Goal: Task Accomplishment & Management: Complete application form

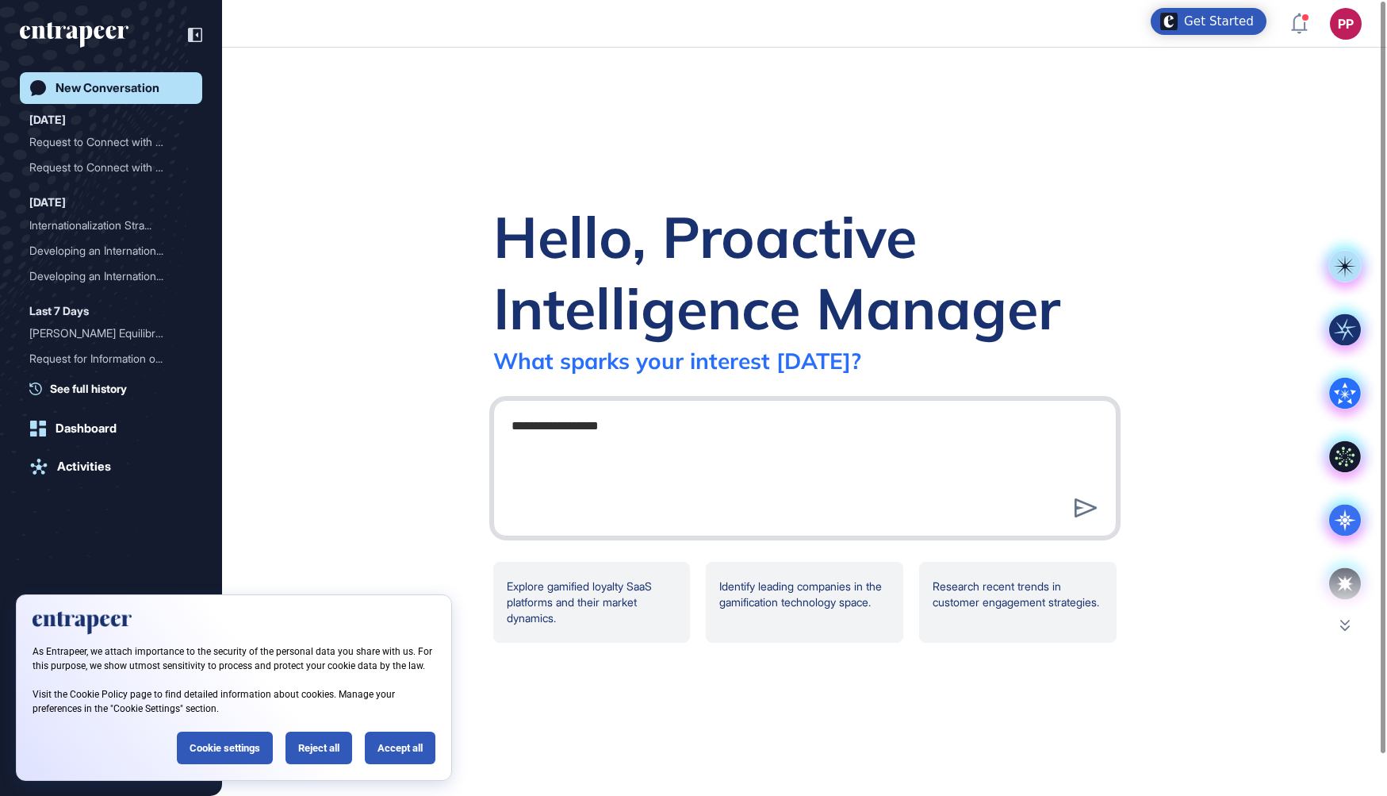
type textarea "**********"
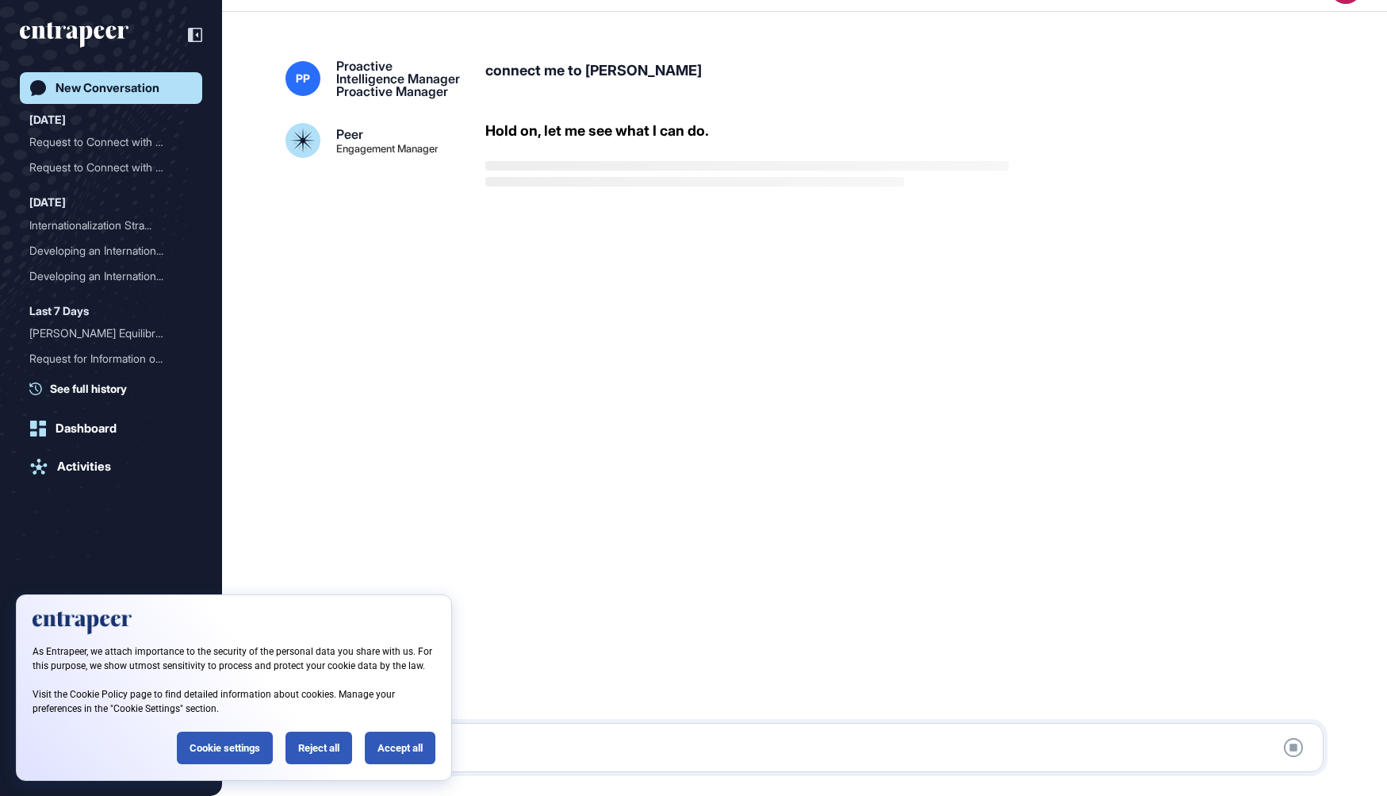
scroll to position [43, 0]
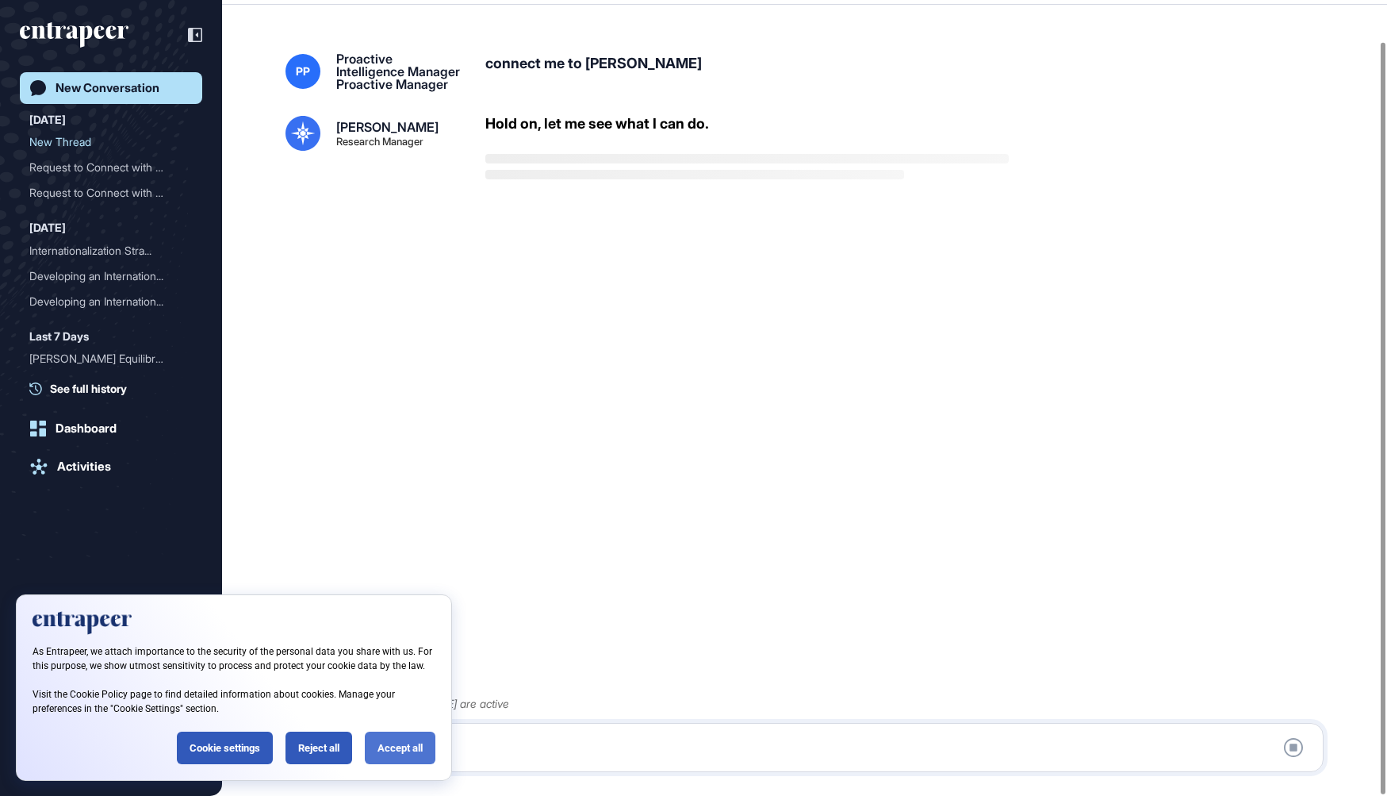
click at [416, 750] on div "Accept all" at bounding box center [400, 747] width 71 height 33
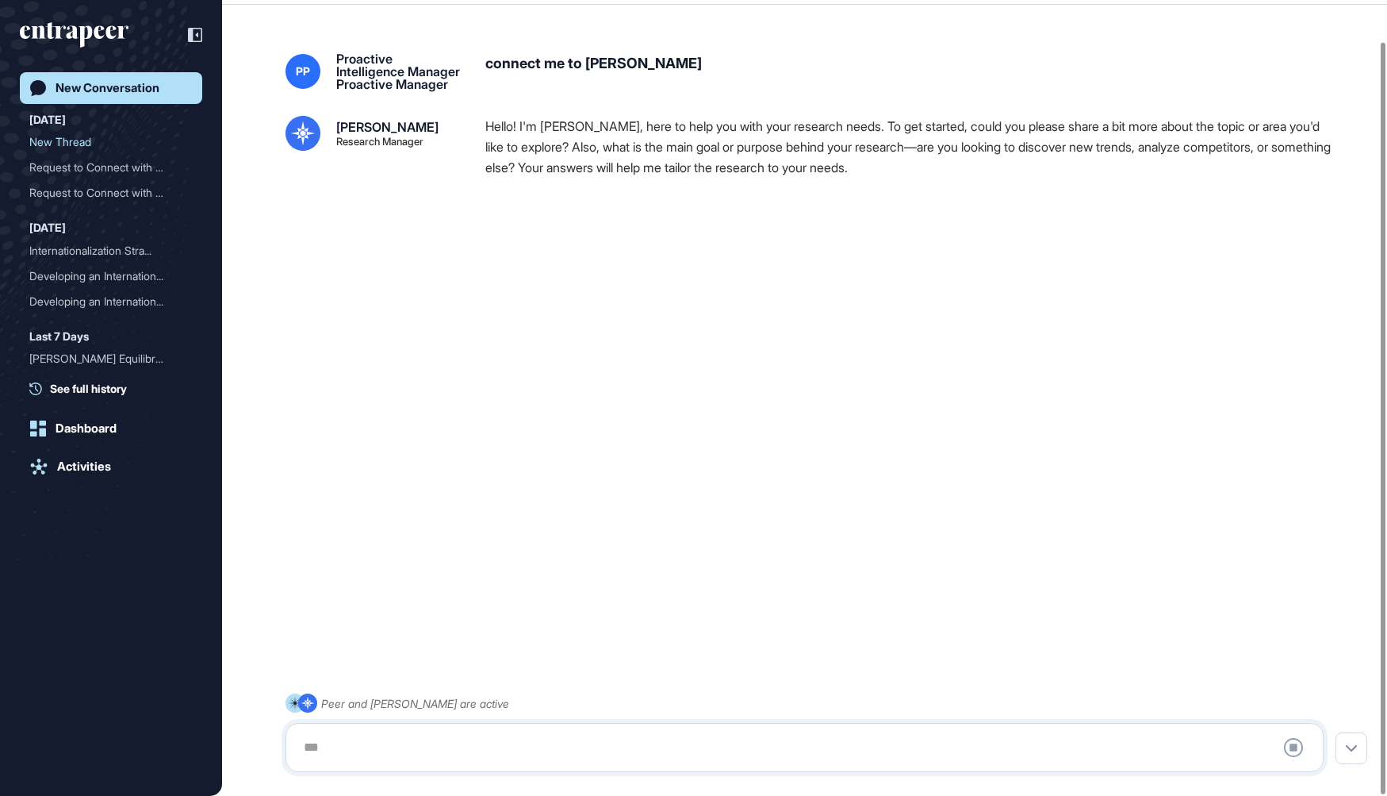
click at [426, 746] on div at bounding box center [804, 747] width 1021 height 32
click at [429, 744] on div at bounding box center [804, 747] width 1021 height 32
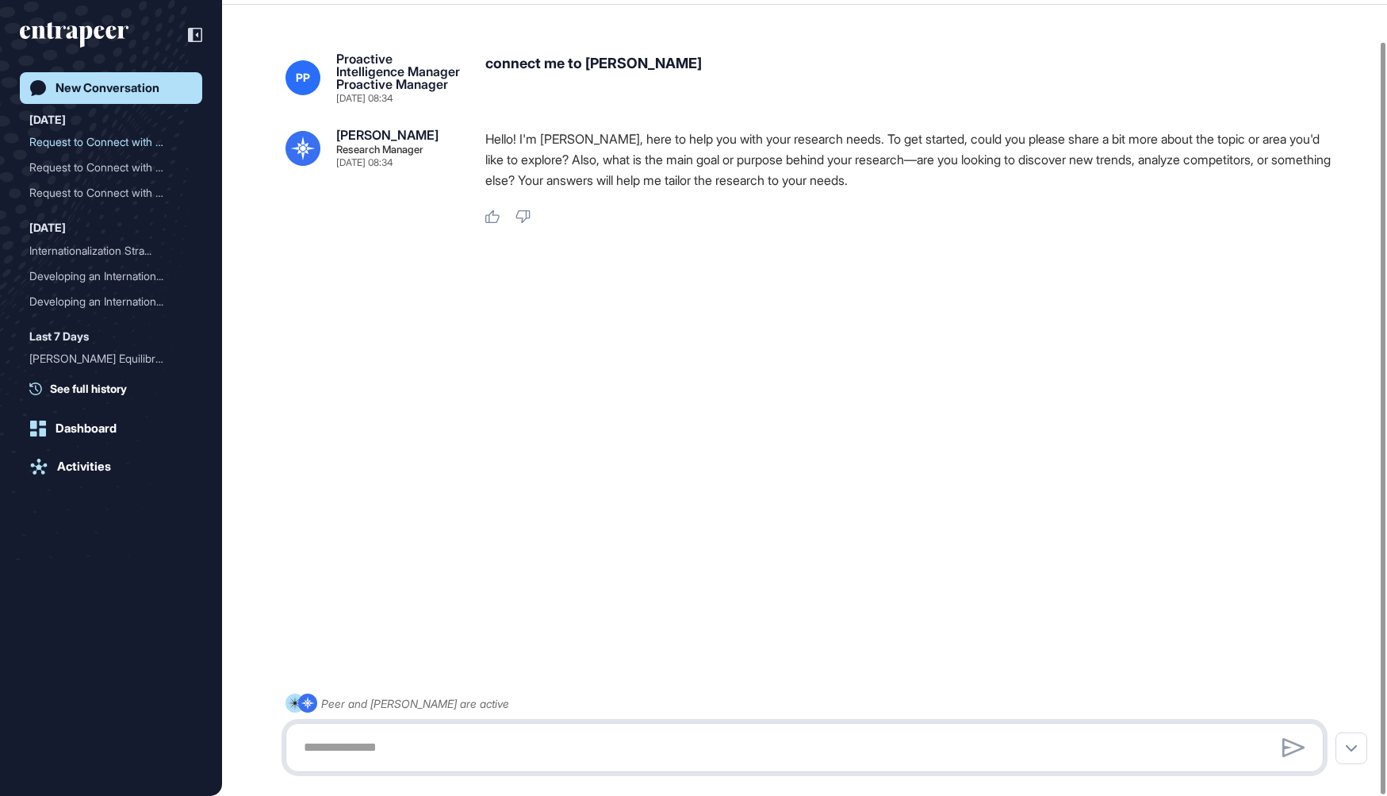
click at [423, 744] on textarea at bounding box center [804, 747] width 1021 height 32
paste textarea "**********"
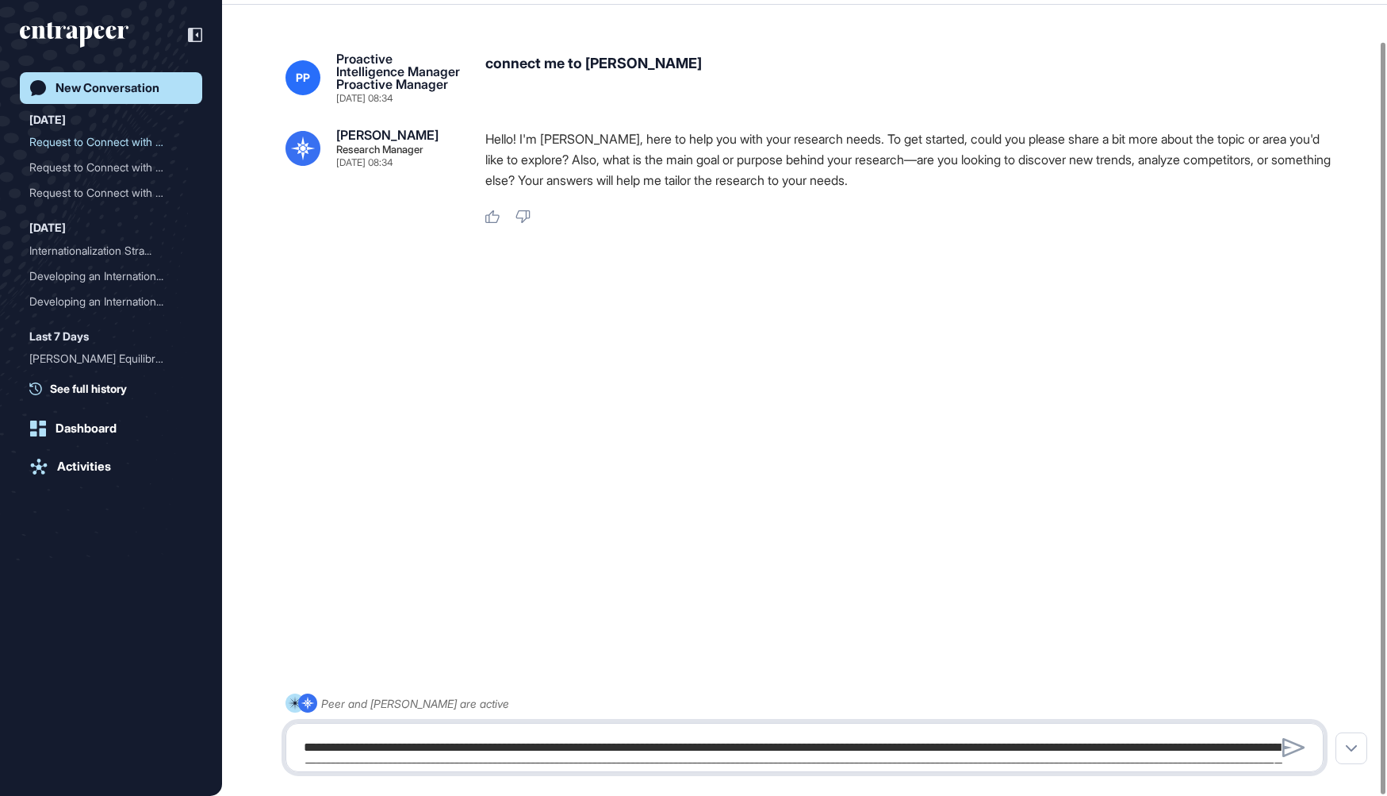
scroll to position [366, 0]
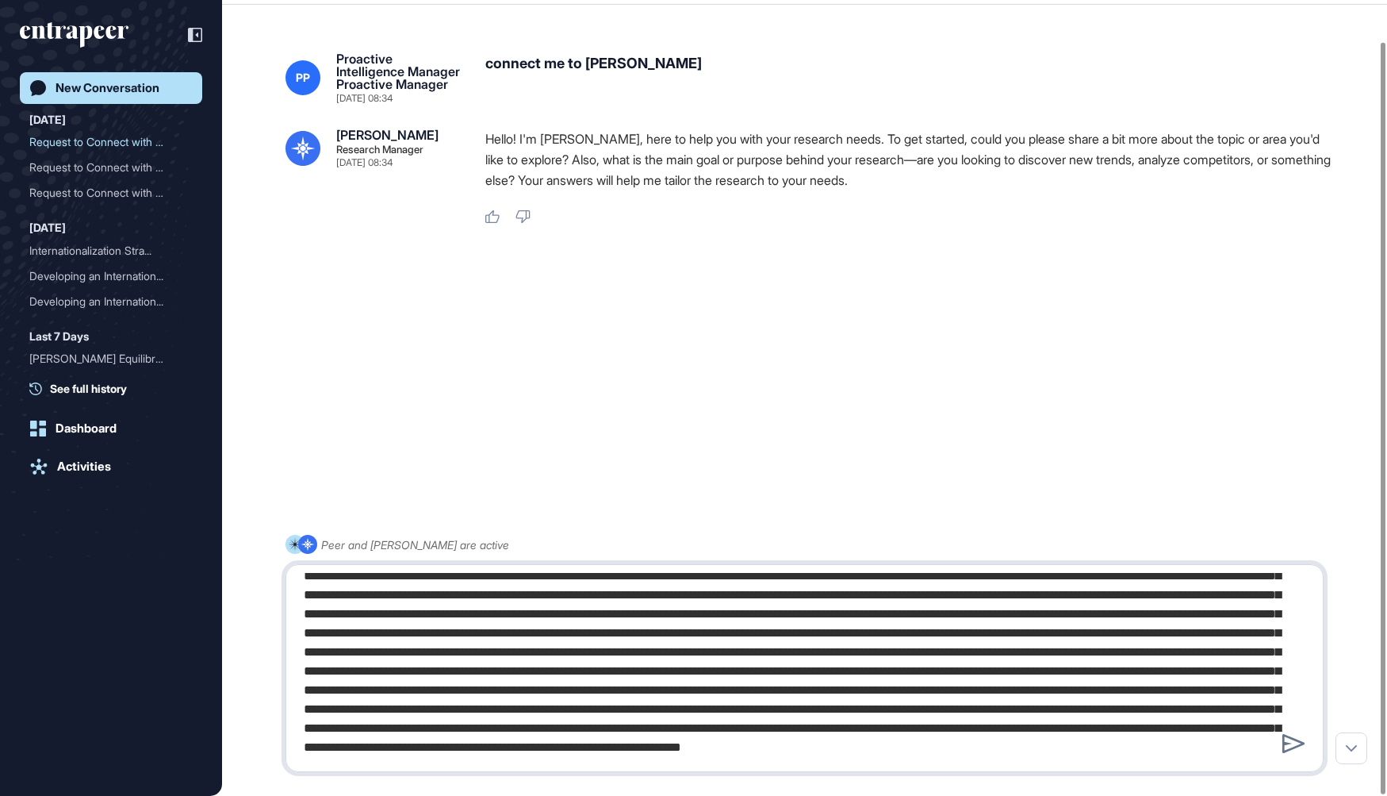
type textarea "**********"
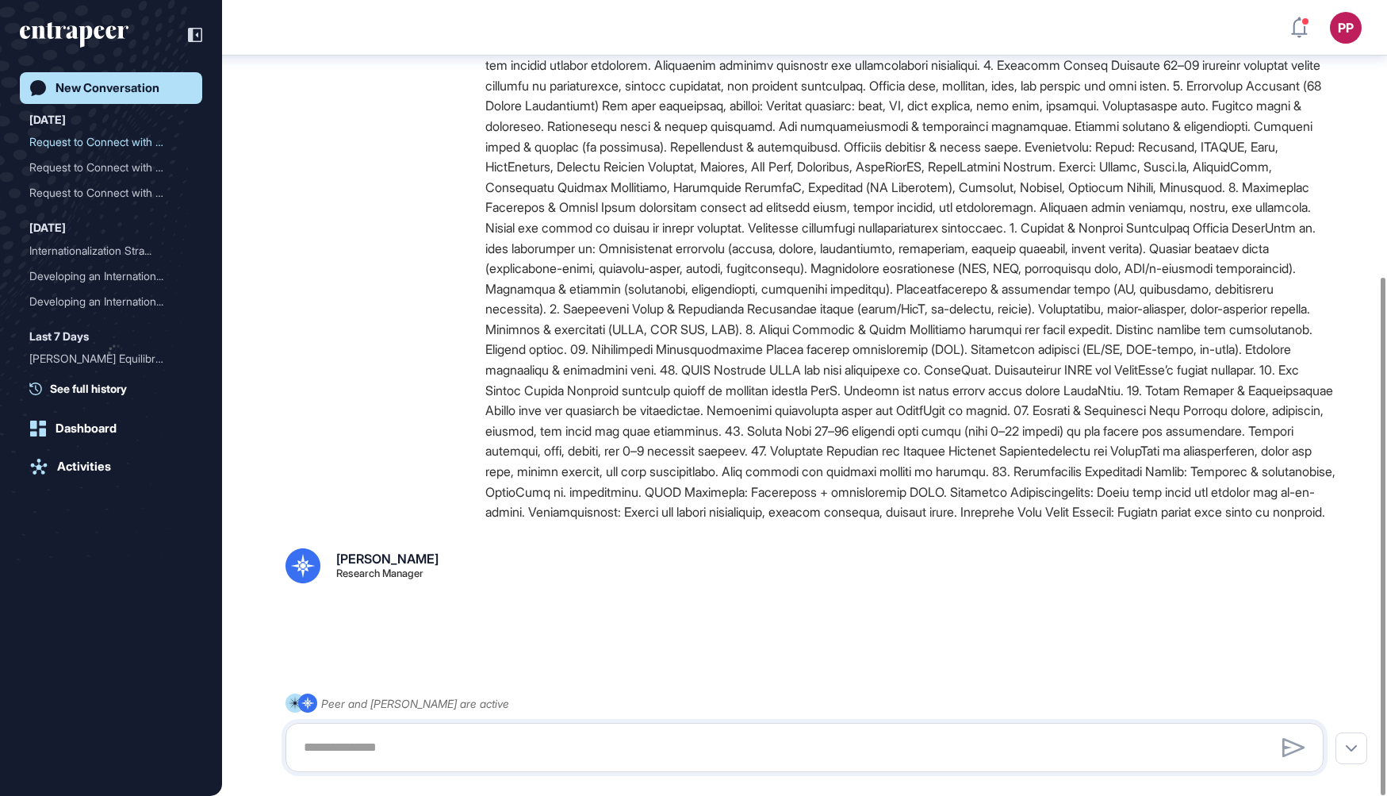
scroll to position [428, 0]
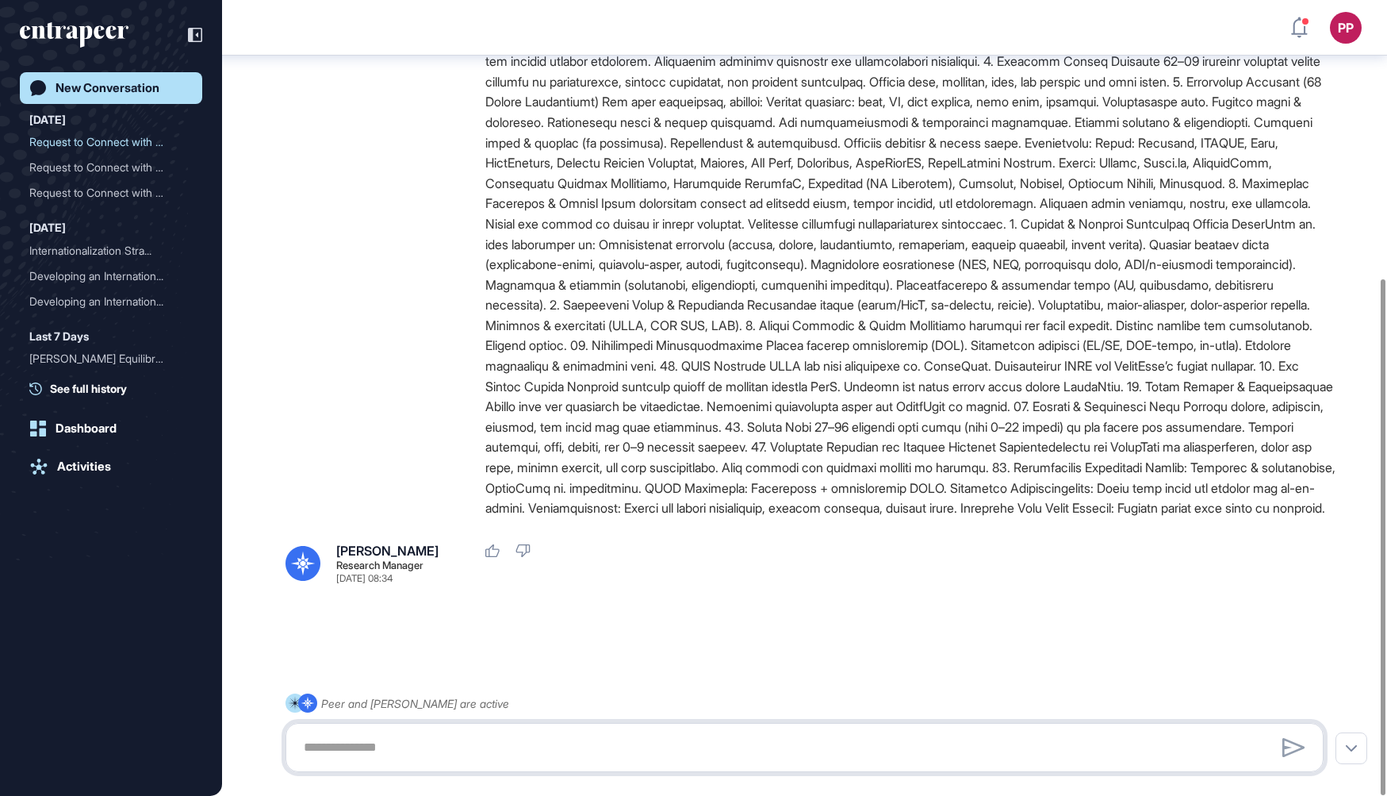
click at [445, 741] on textarea at bounding box center [805, 747] width 1022 height 32
paste textarea "**********"
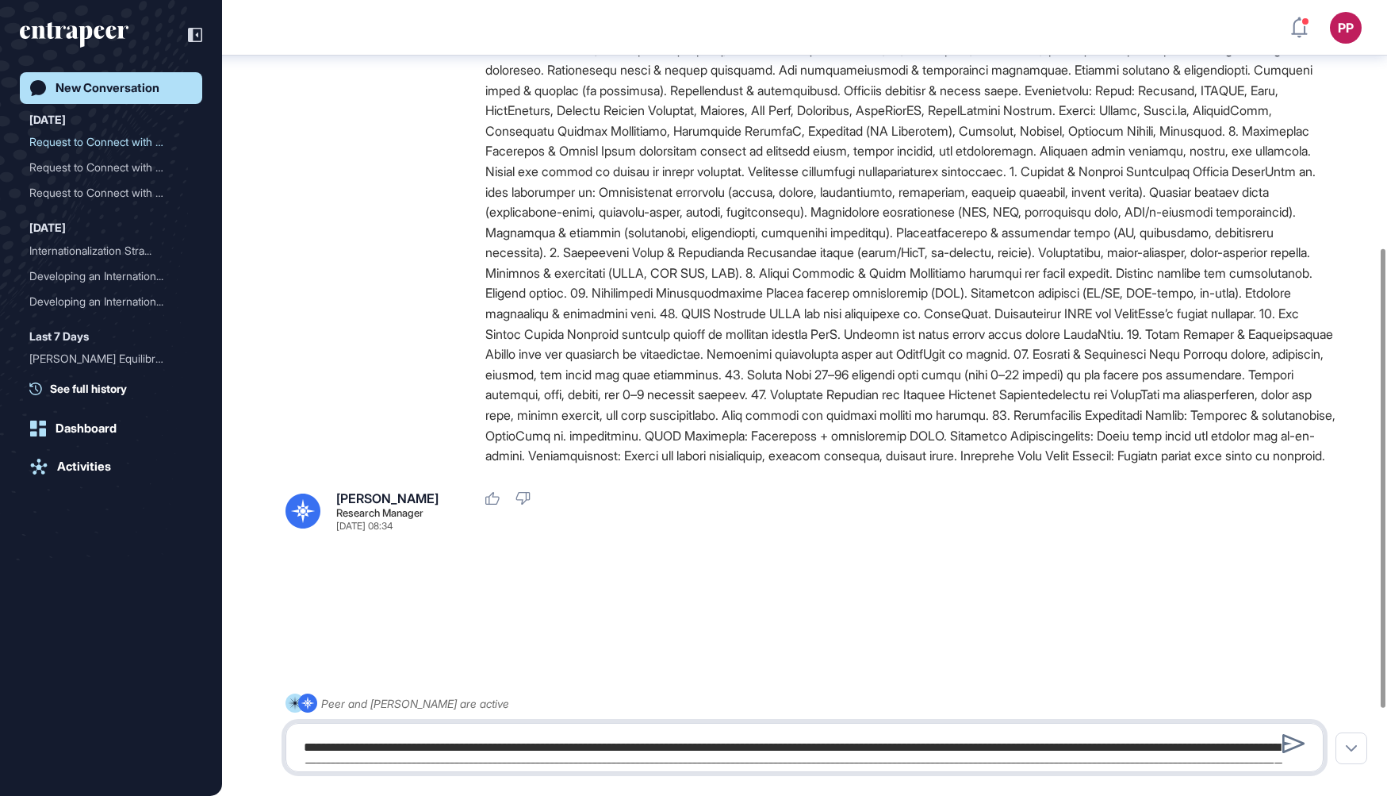
scroll to position [366, 0]
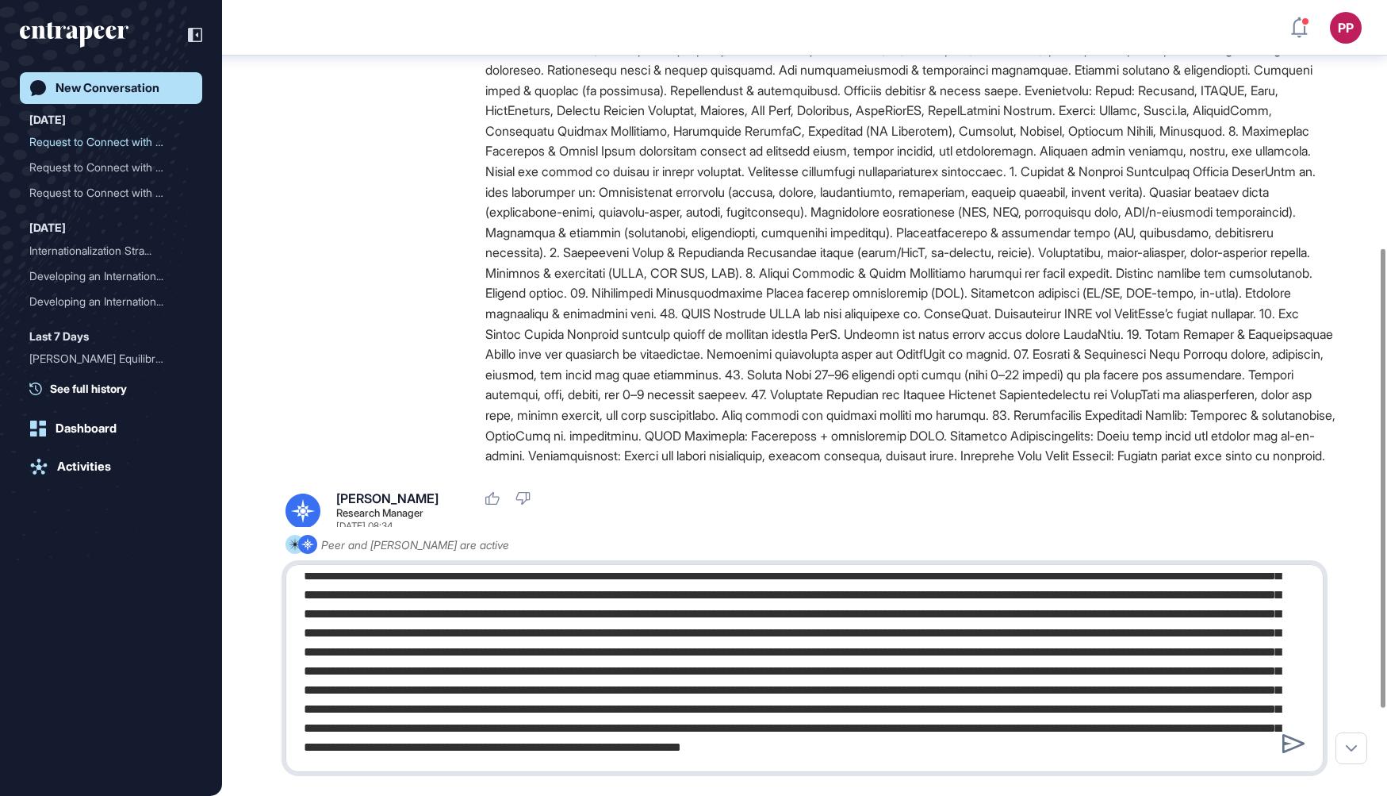
type textarea "**********"
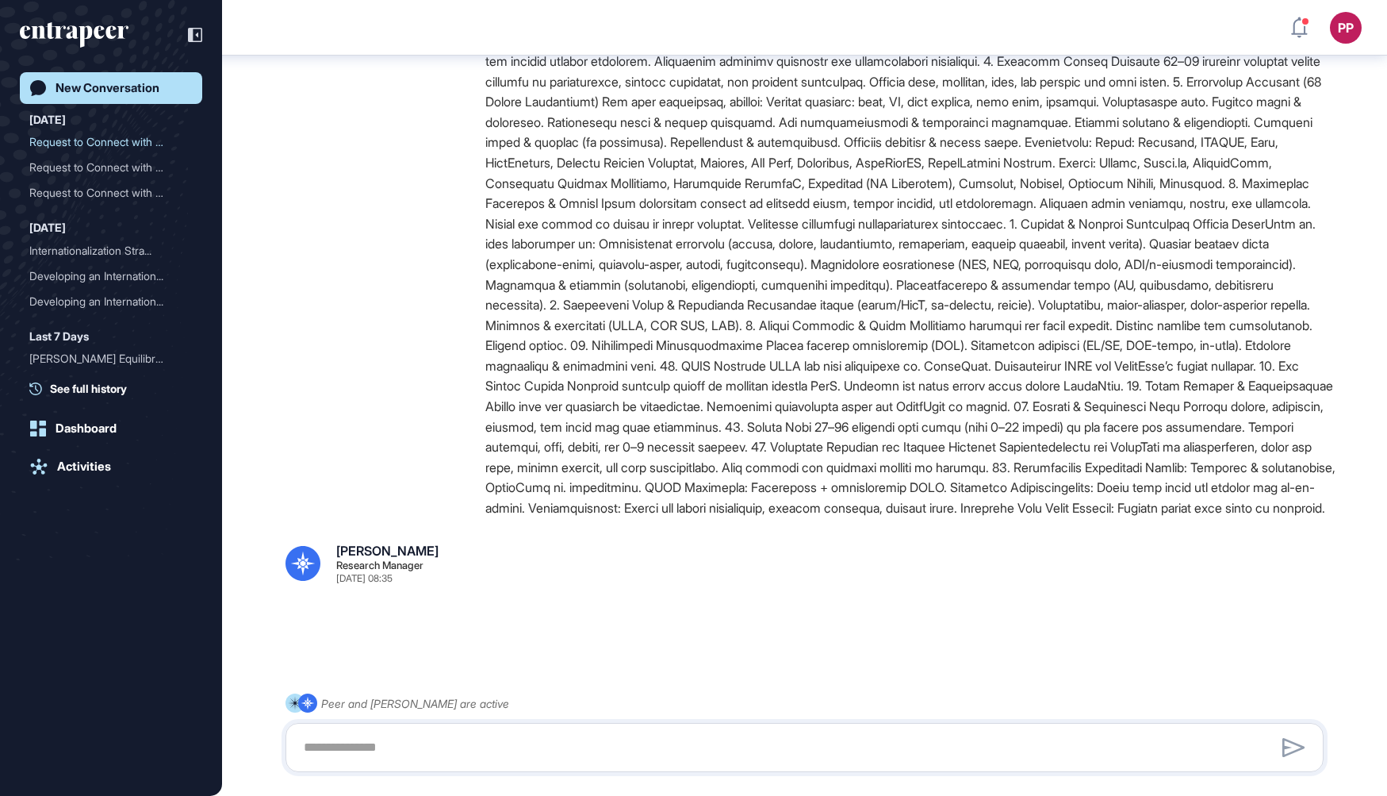
scroll to position [1168, 0]
click at [750, 743] on textarea at bounding box center [805, 747] width 1022 height 32
type textarea "*****"
click at [127, 80] on link "New Conversation" at bounding box center [111, 88] width 182 height 32
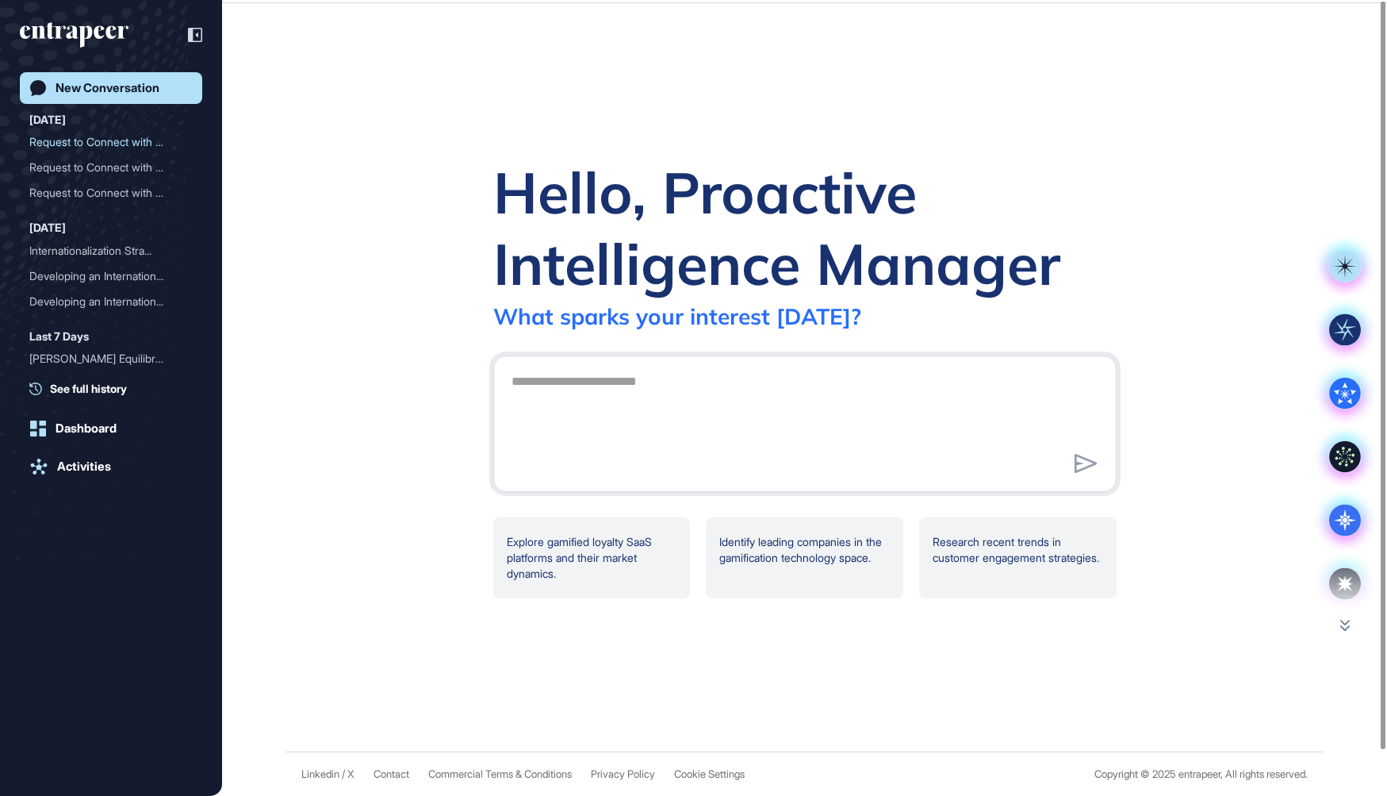
scroll to position [0, 0]
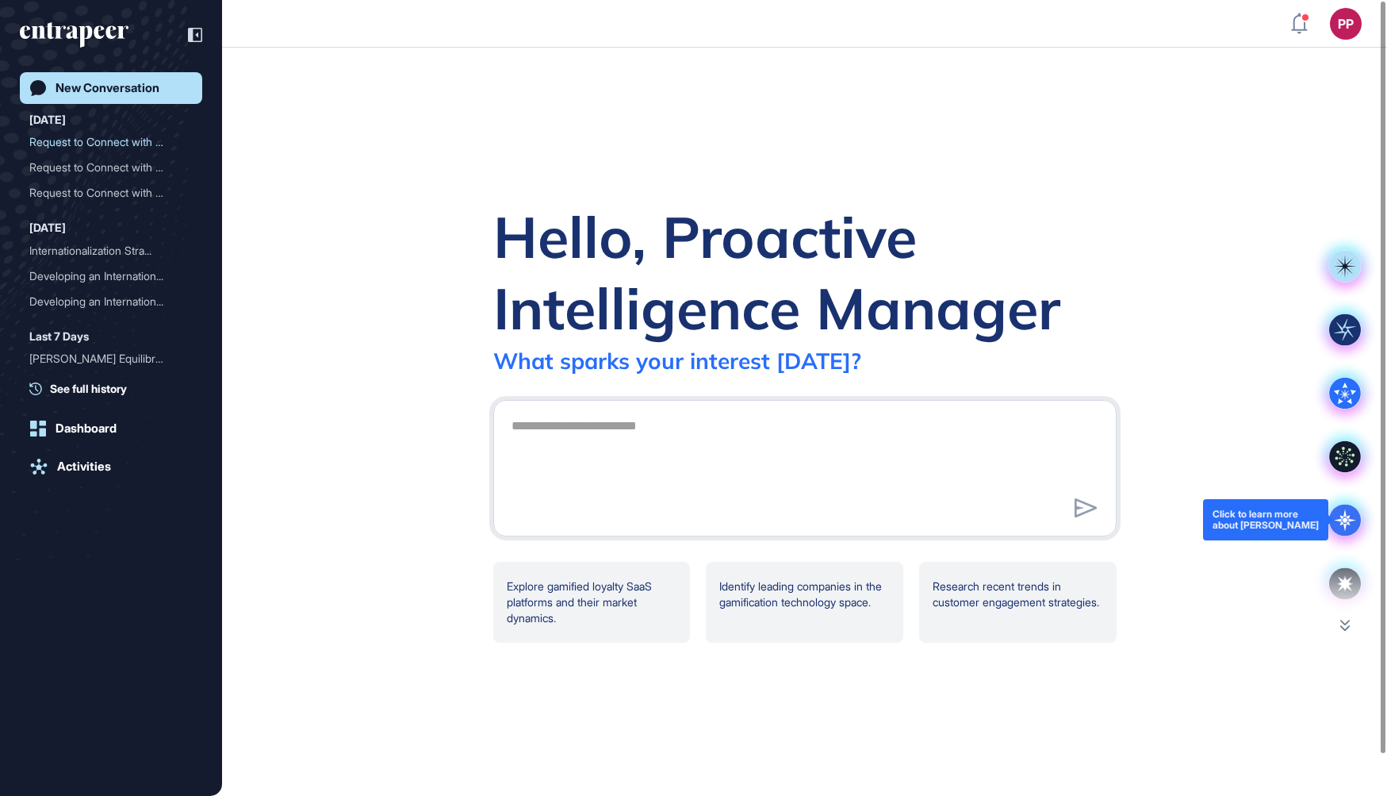
click at [1341, 515] on icon at bounding box center [1345, 519] width 22 height 22
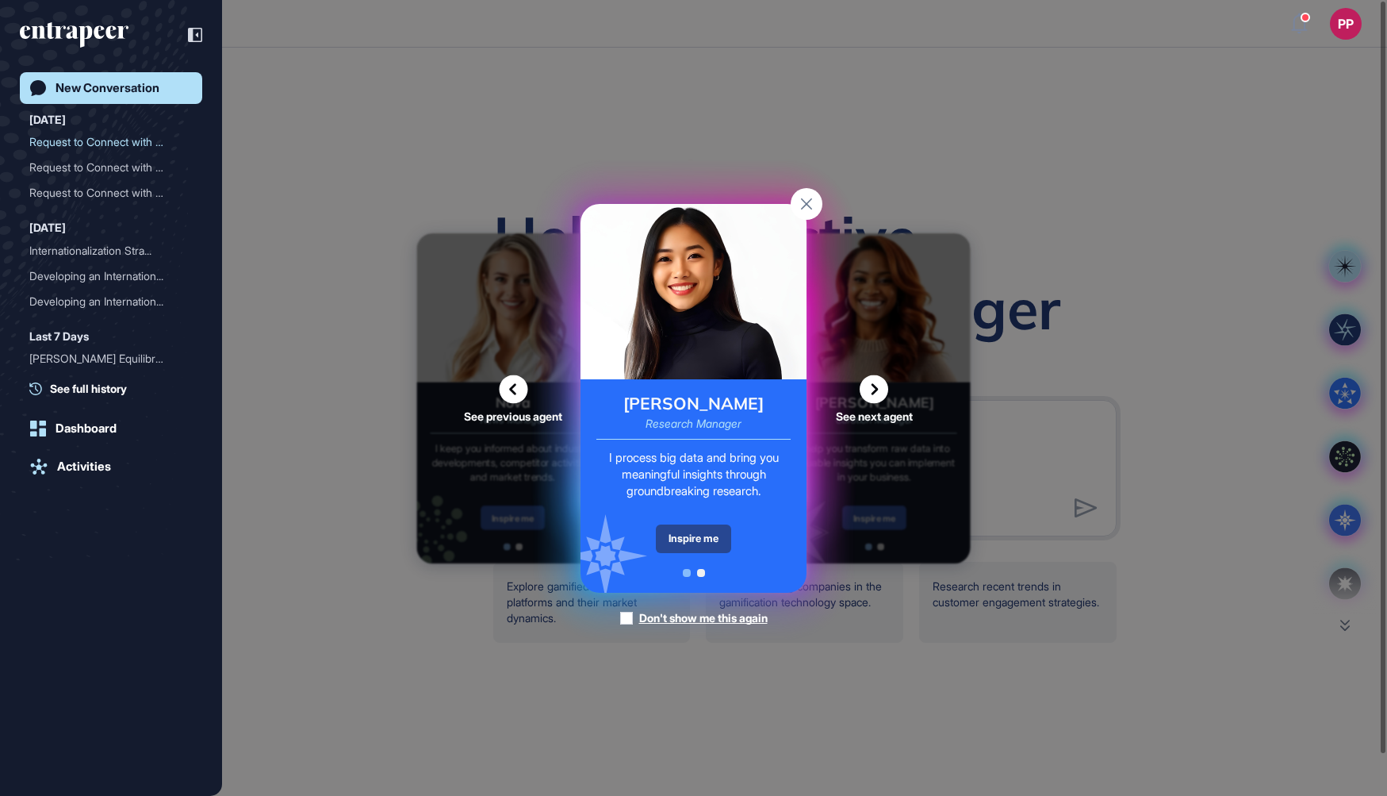
click at [700, 543] on div "Inspire me" at bounding box center [693, 538] width 75 height 29
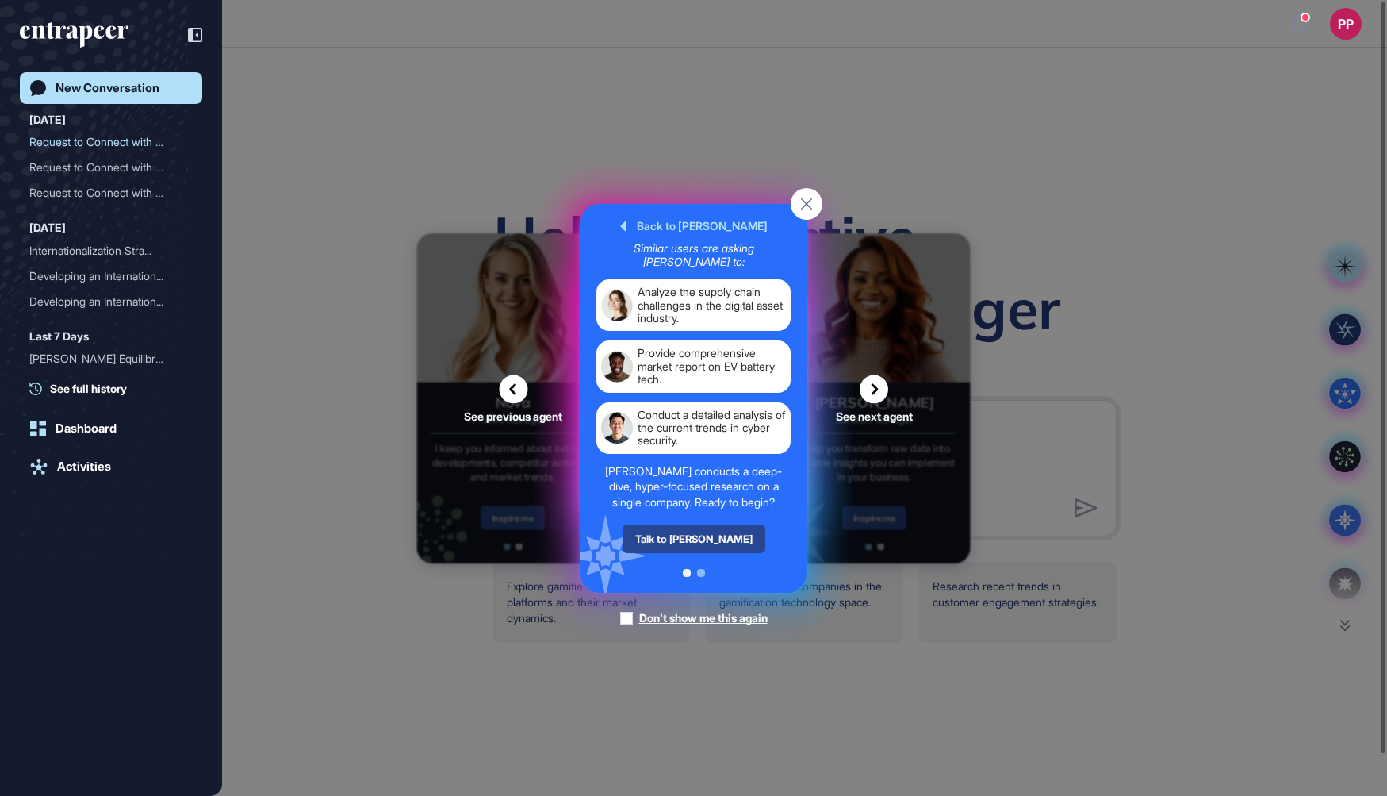
click at [700, 542] on div "Talk to [PERSON_NAME]" at bounding box center [694, 538] width 143 height 29
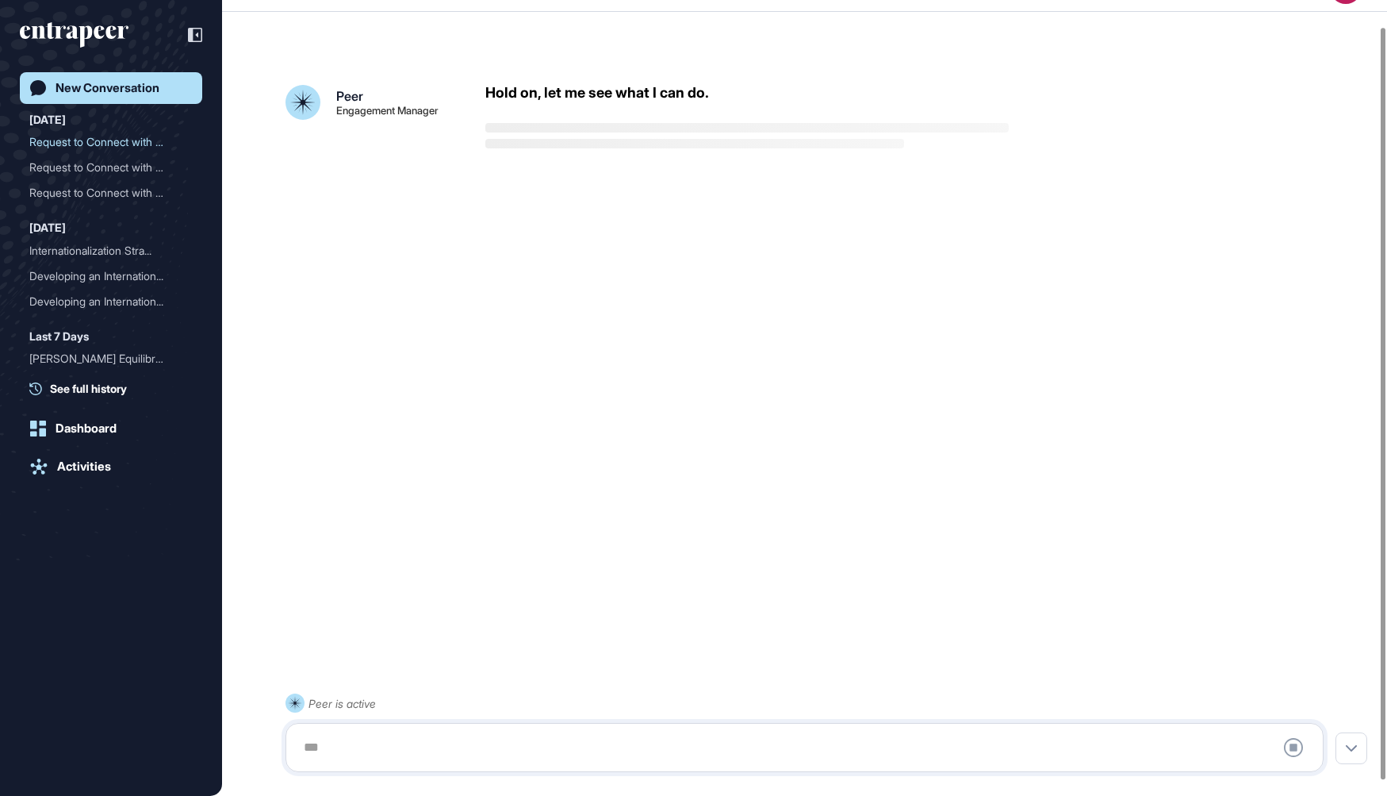
scroll to position [43, 0]
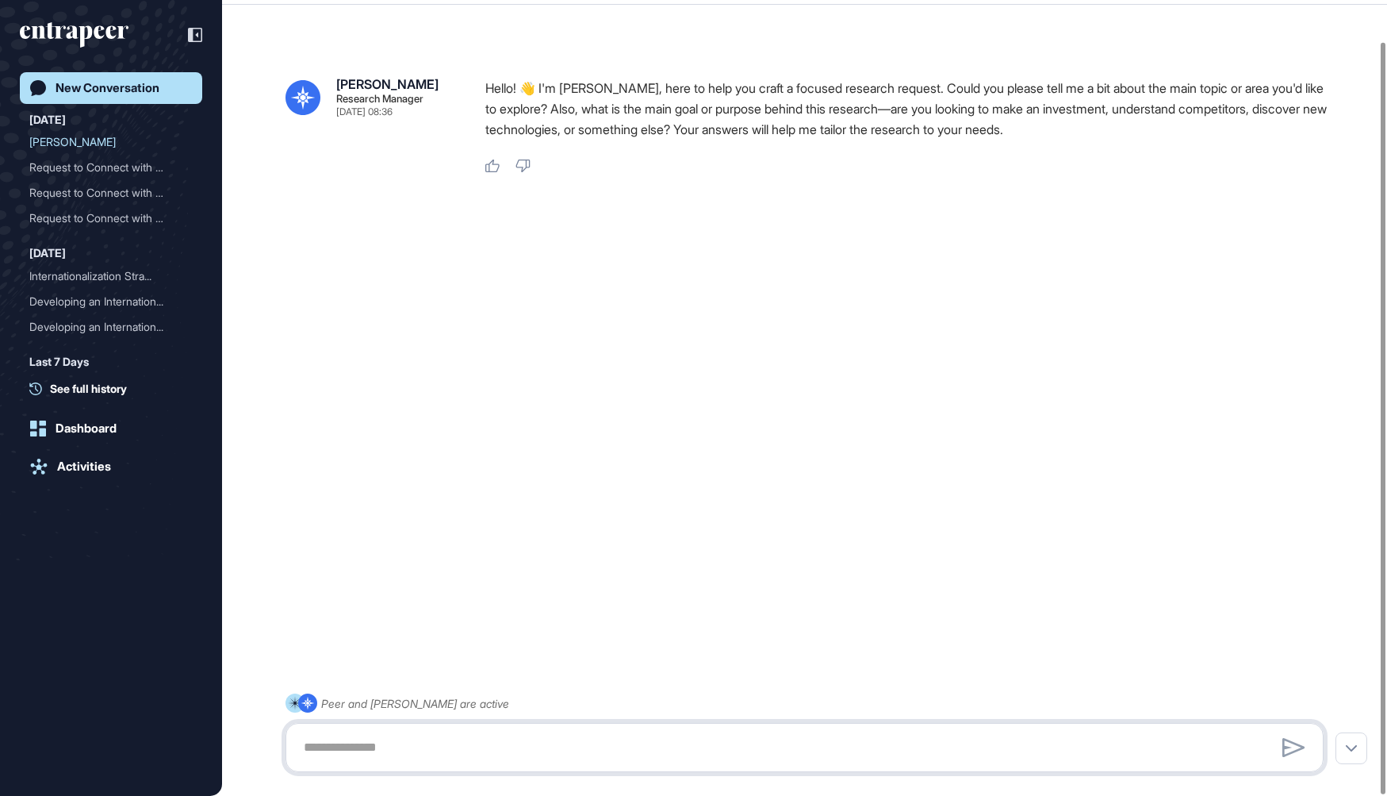
click at [338, 748] on textarea at bounding box center [804, 747] width 1021 height 32
paste textarea "**********"
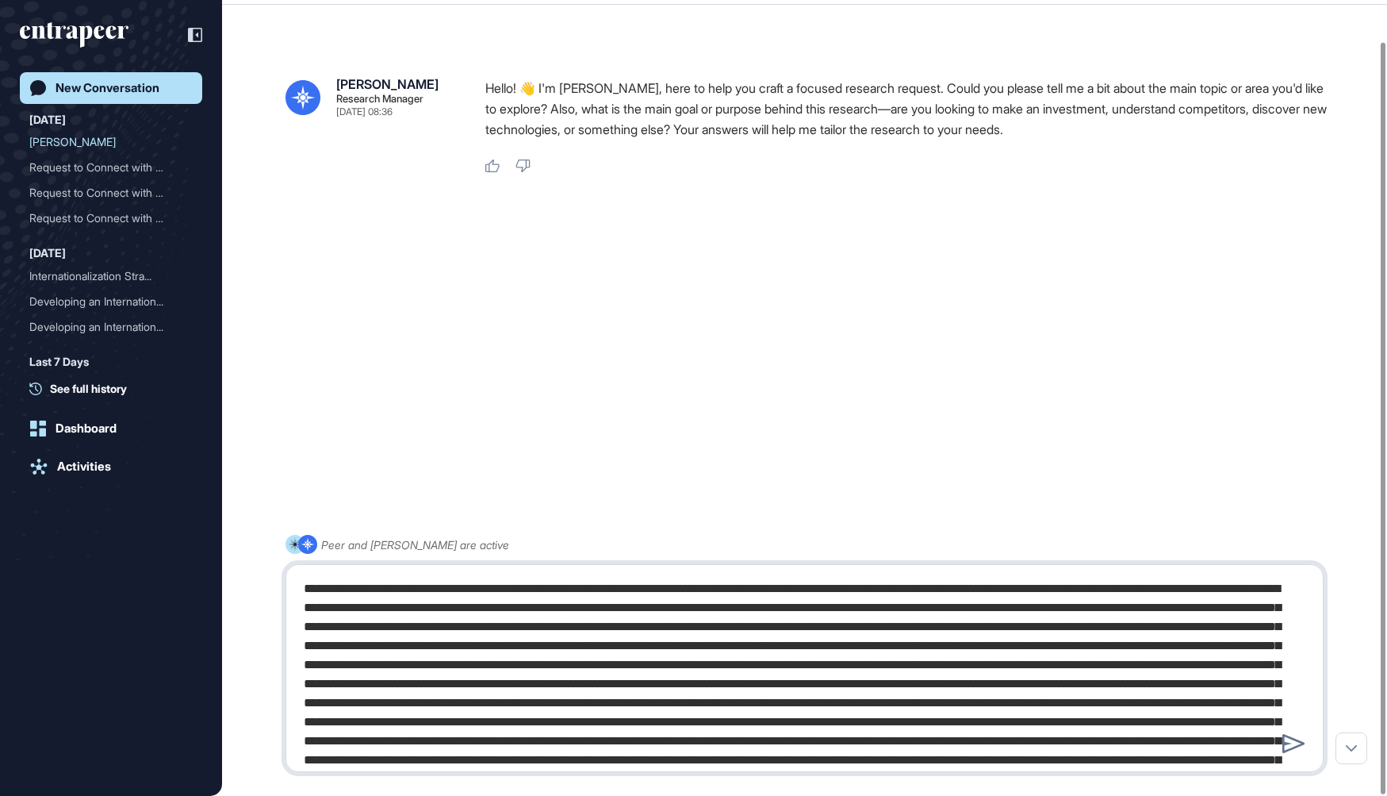
scroll to position [366, 0]
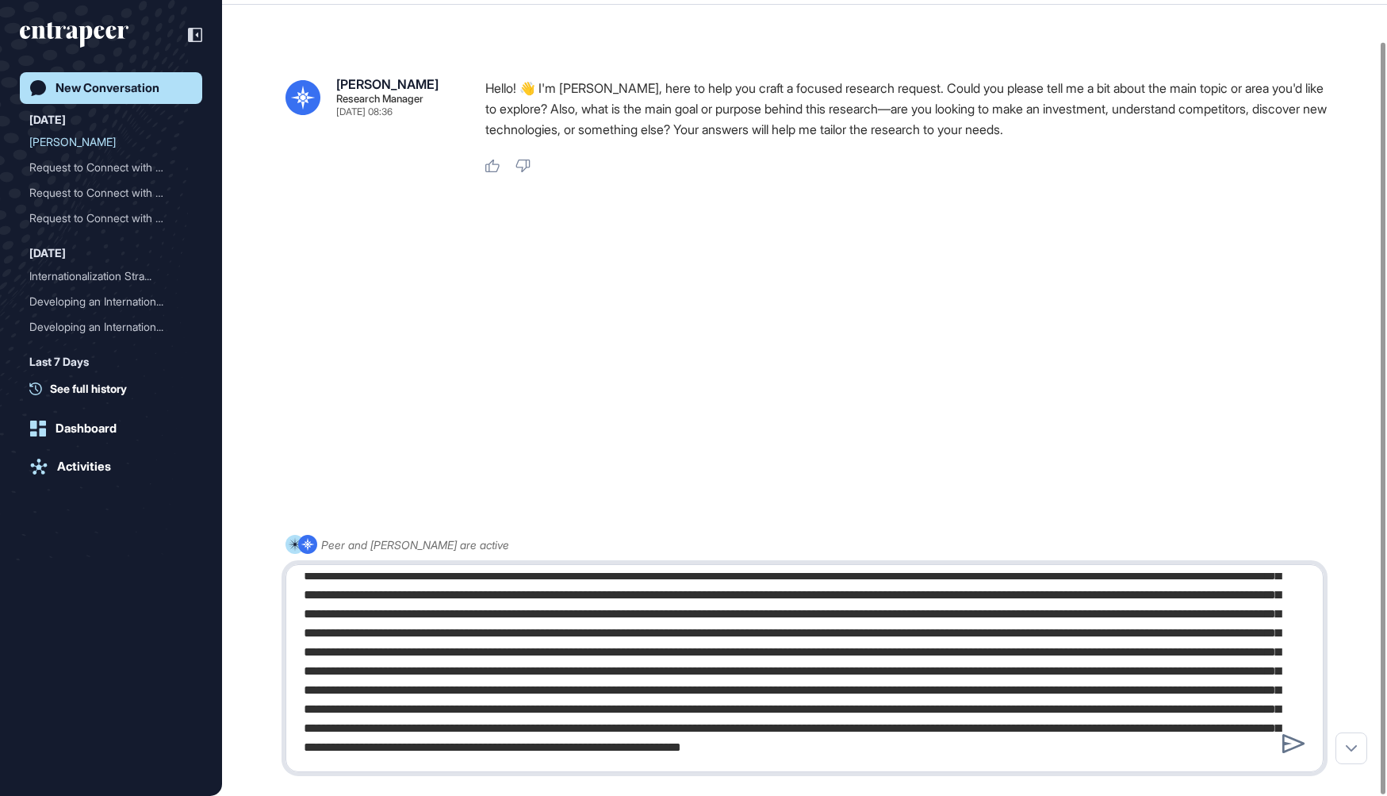
type textarea "**********"
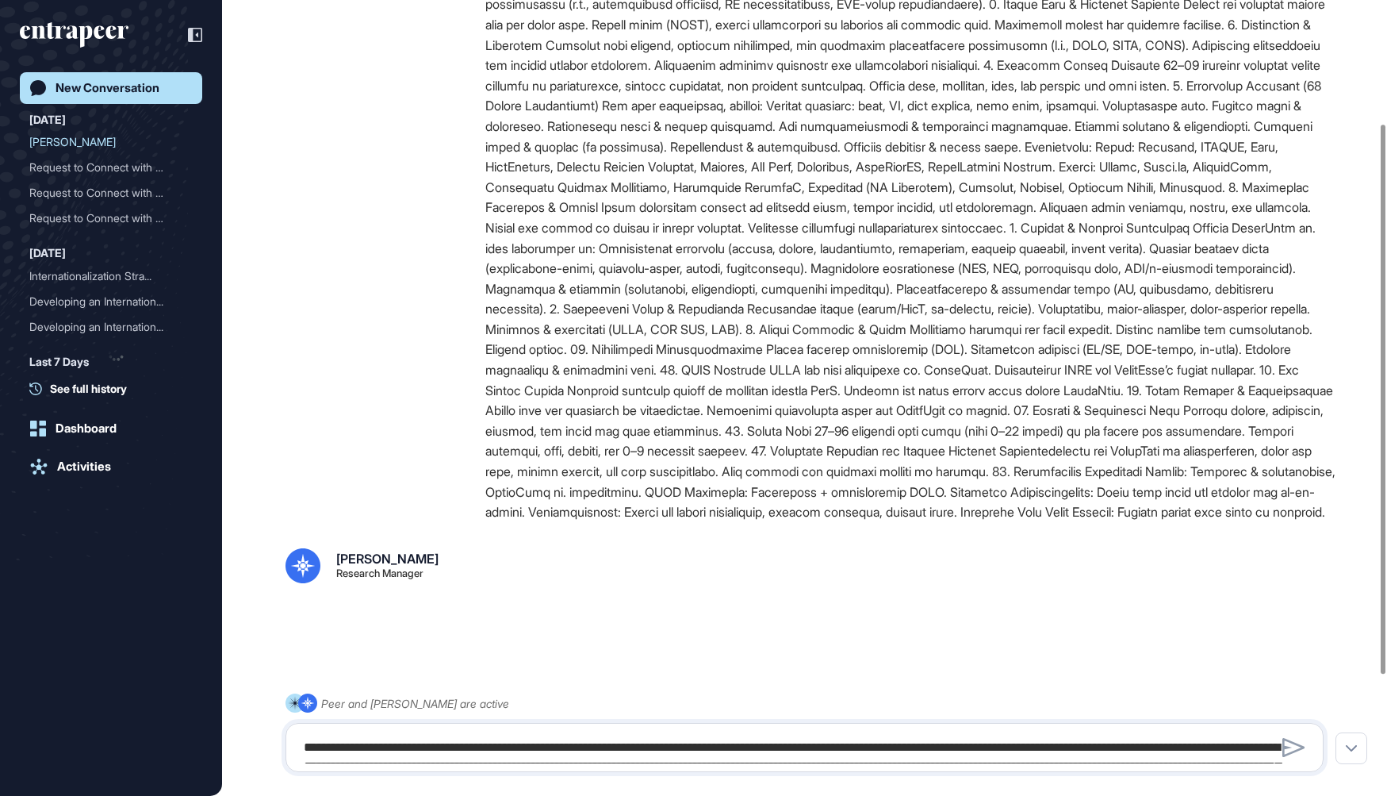
scroll to position [357, 0]
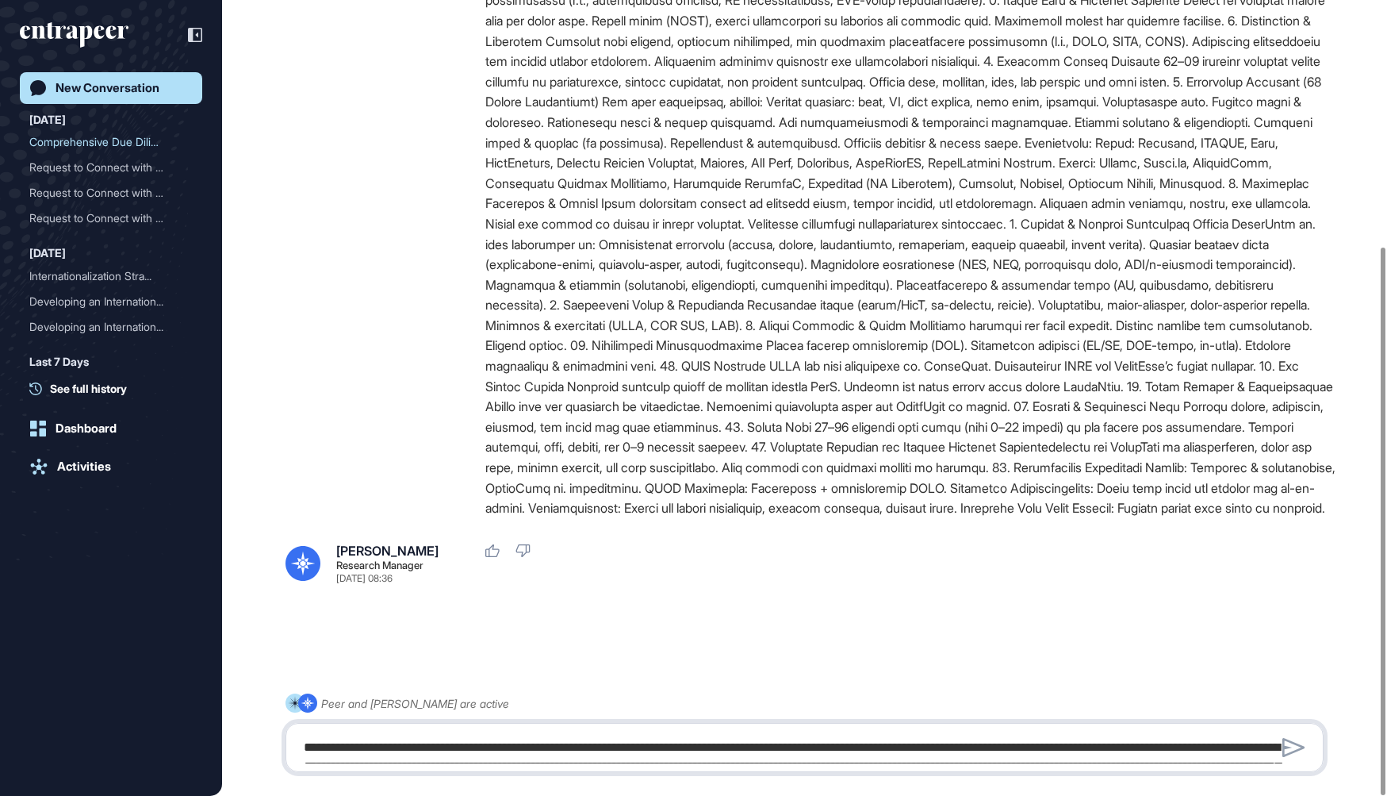
click at [607, 745] on textarea at bounding box center [805, 747] width 1022 height 32
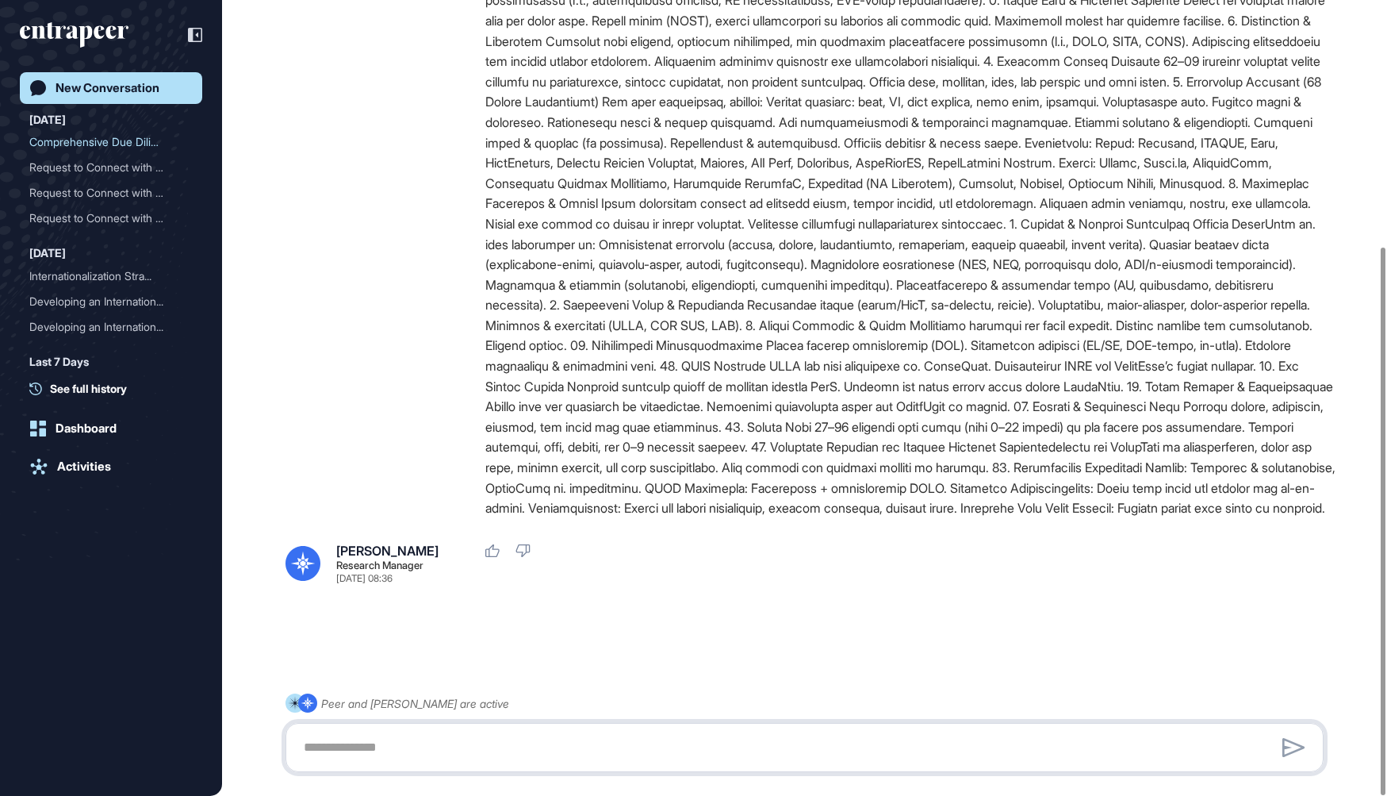
paste textarea "**********"
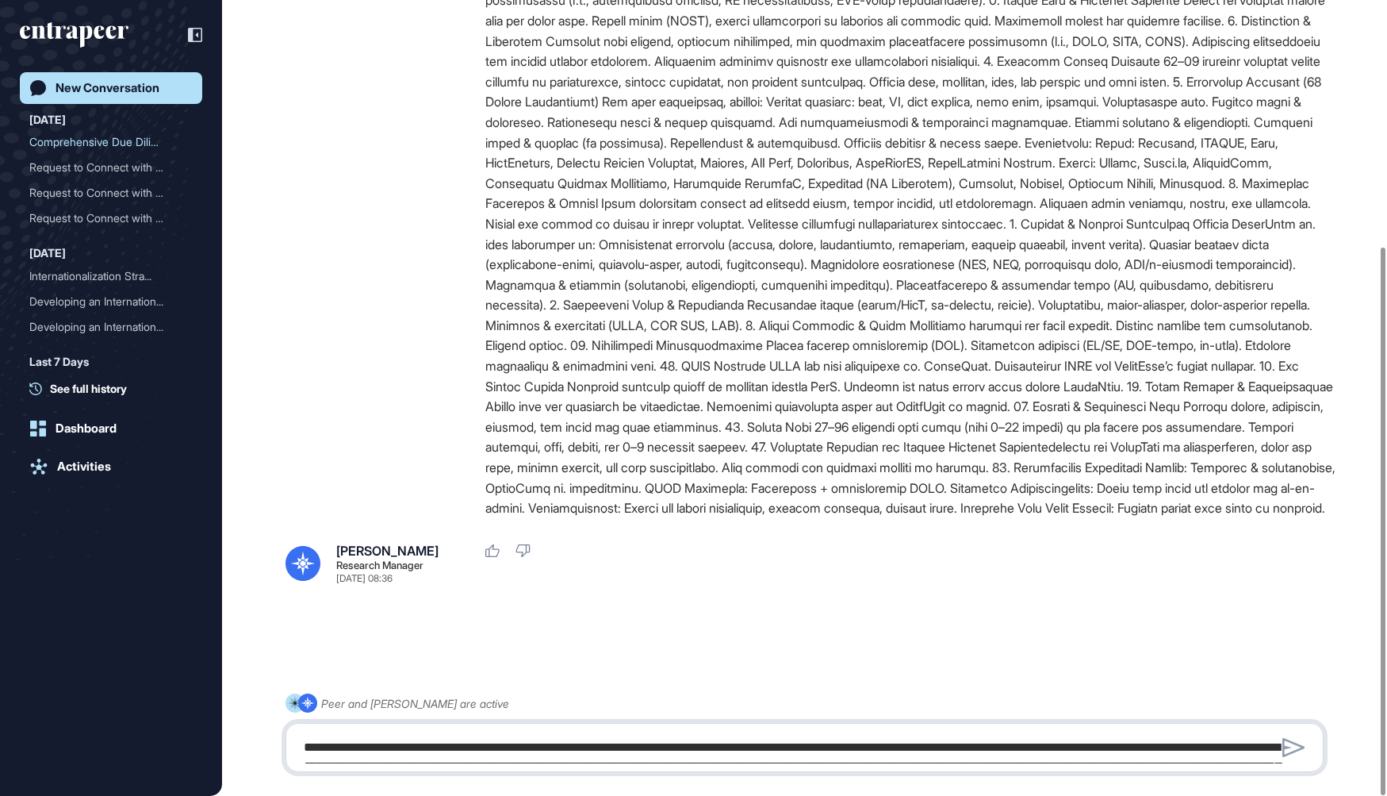
scroll to position [366, 0]
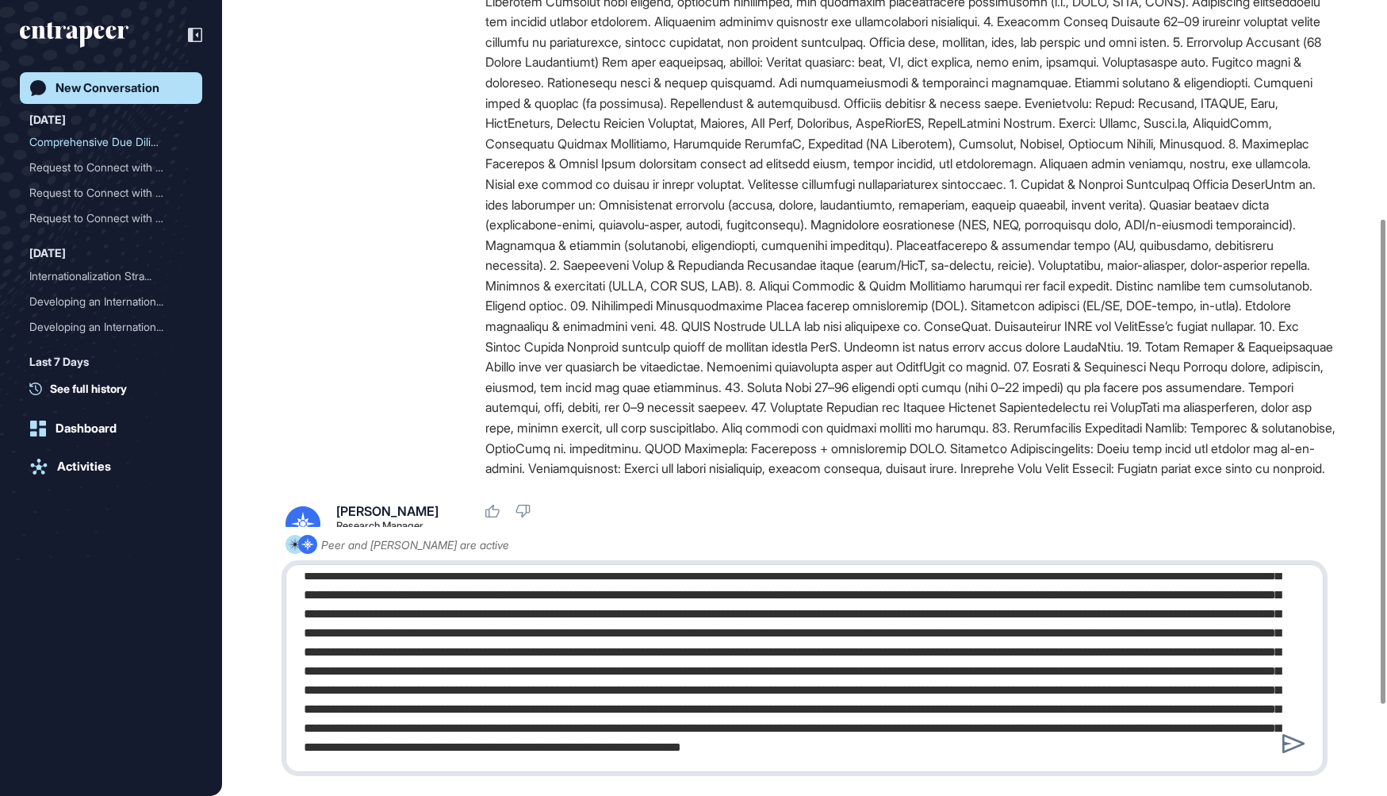
type textarea "**********"
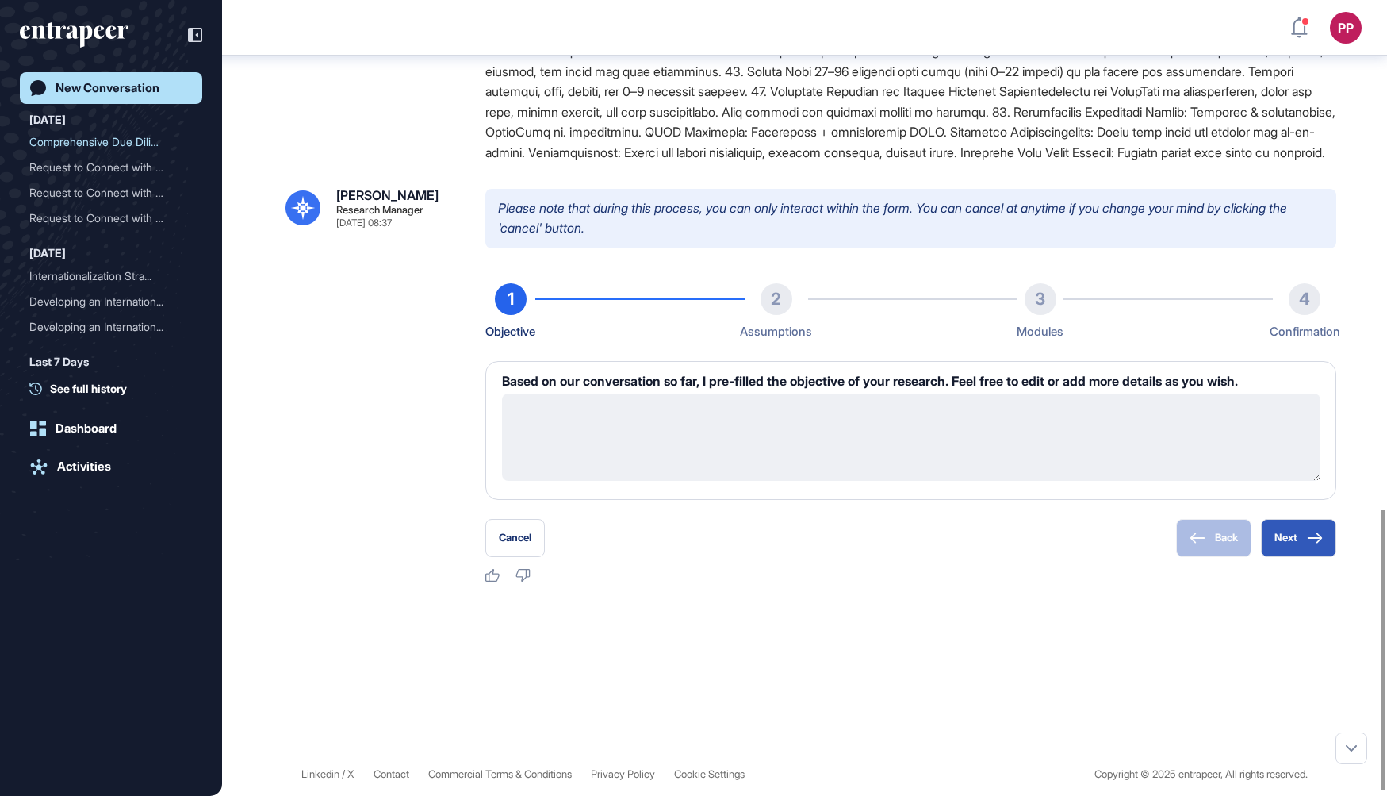
scroll to position [164, 0]
click at [1288, 557] on button "Next" at bounding box center [1298, 538] width 75 height 38
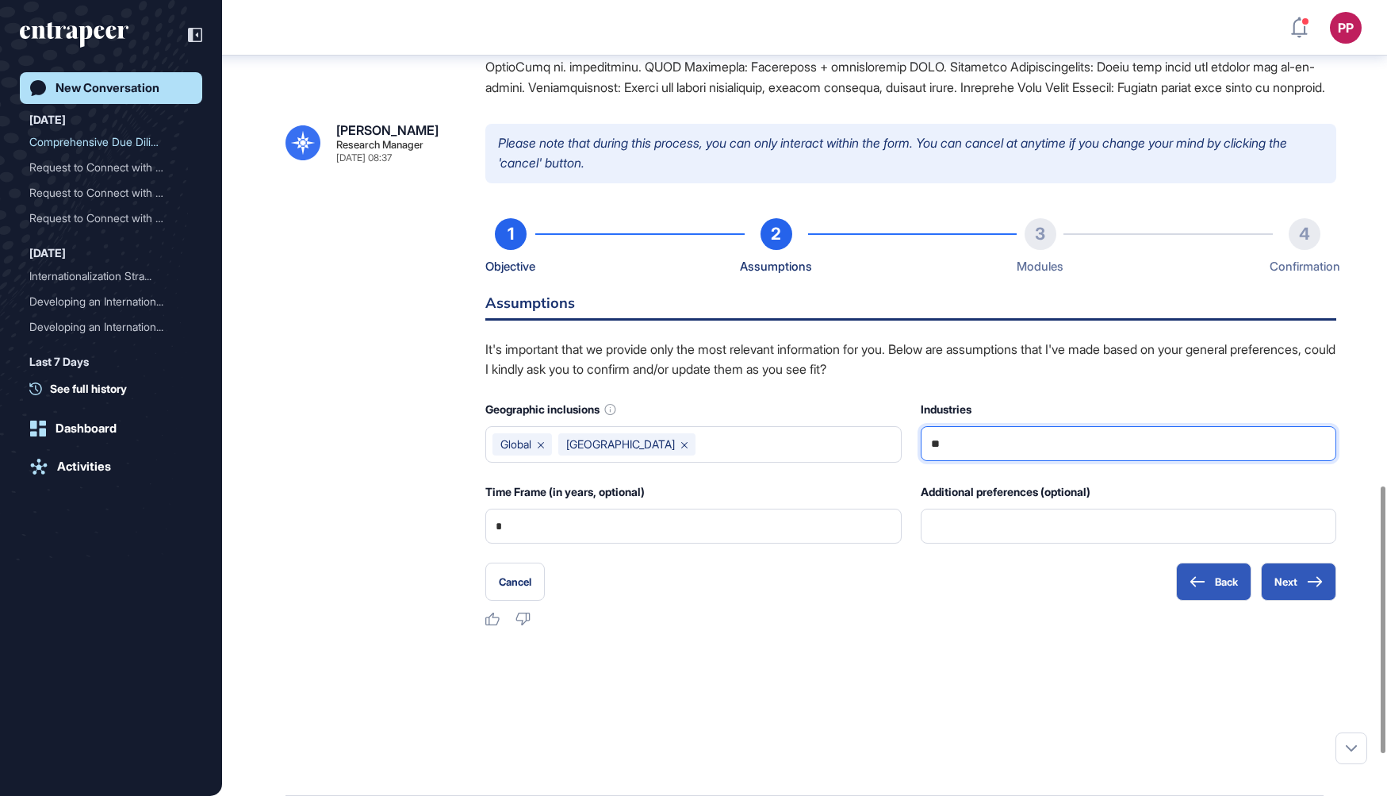
drag, startPoint x: 959, startPoint y: 523, endPoint x: 929, endPoint y: 523, distance: 30.1
click at [929, 461] on div "**" at bounding box center [1129, 443] width 416 height 35
paste input "**********"
type input "**********"
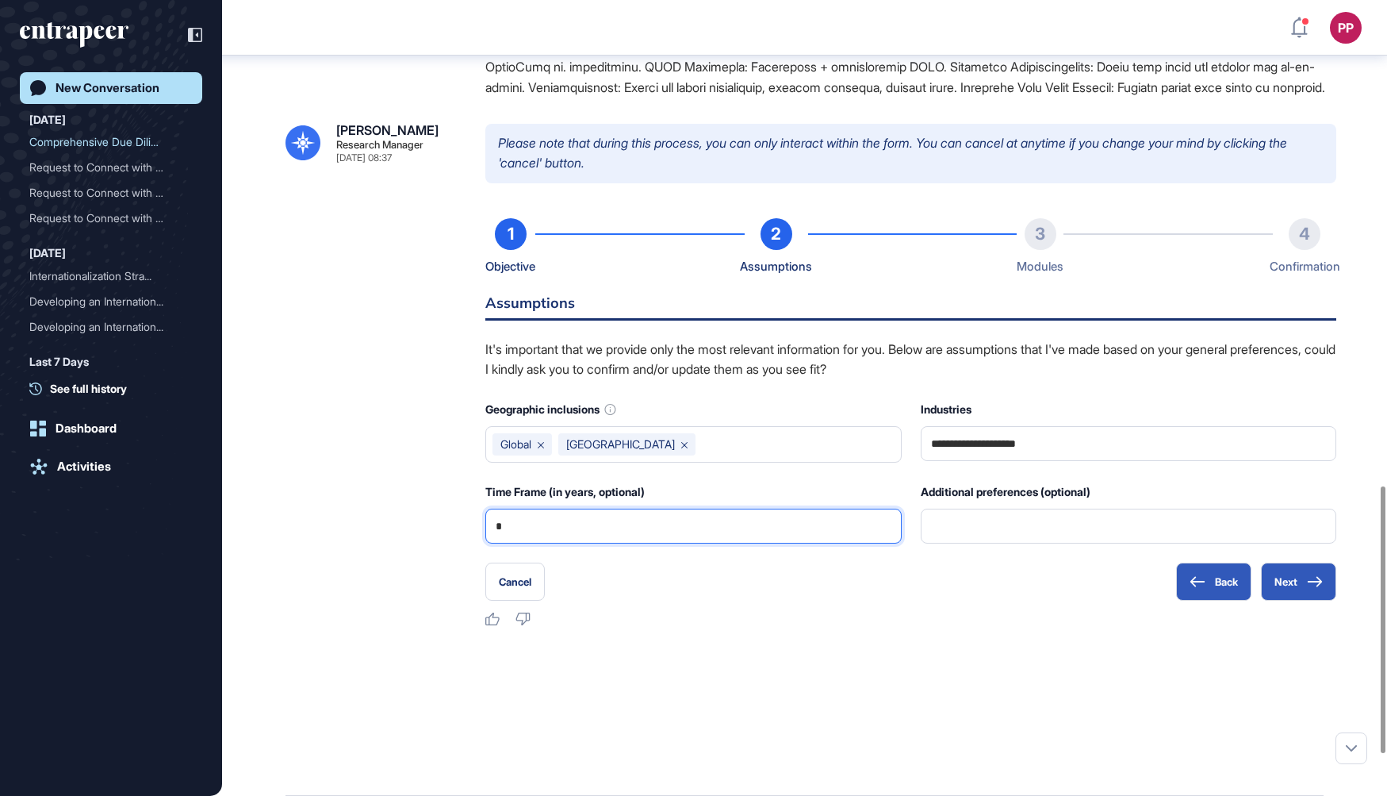
click at [577, 543] on input "*" at bounding box center [694, 525] width 396 height 33
type input "*"
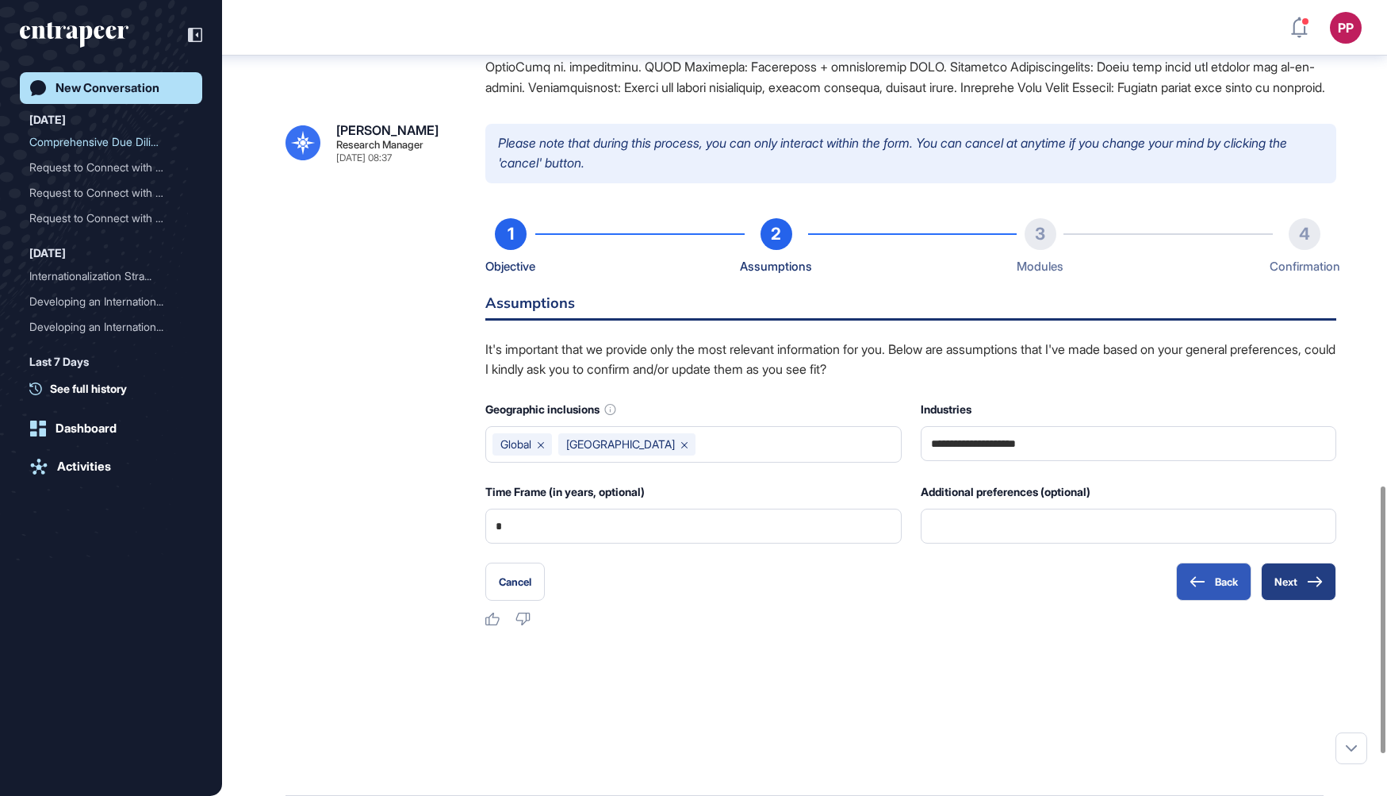
click at [1298, 600] on button "Next" at bounding box center [1298, 581] width 75 height 38
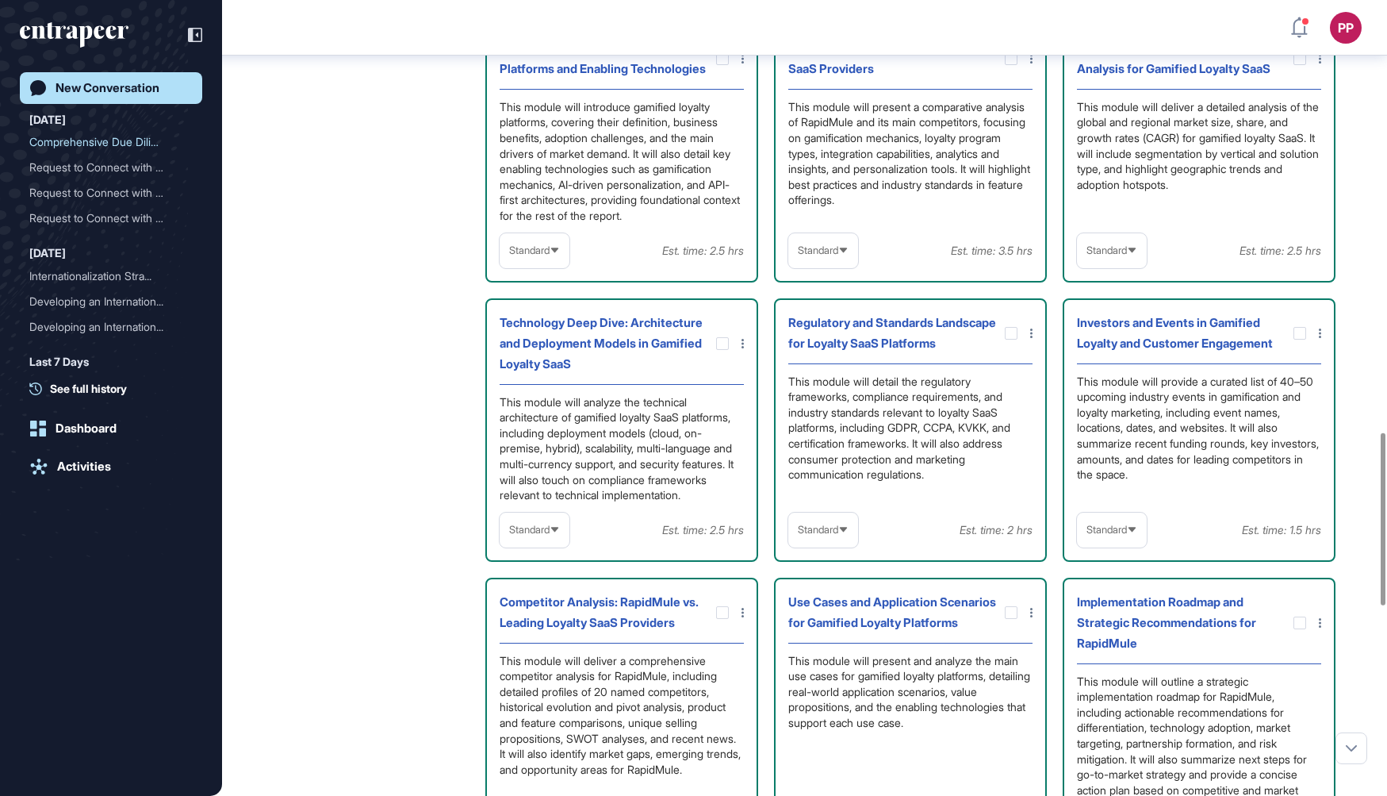
scroll to position [2019, 0]
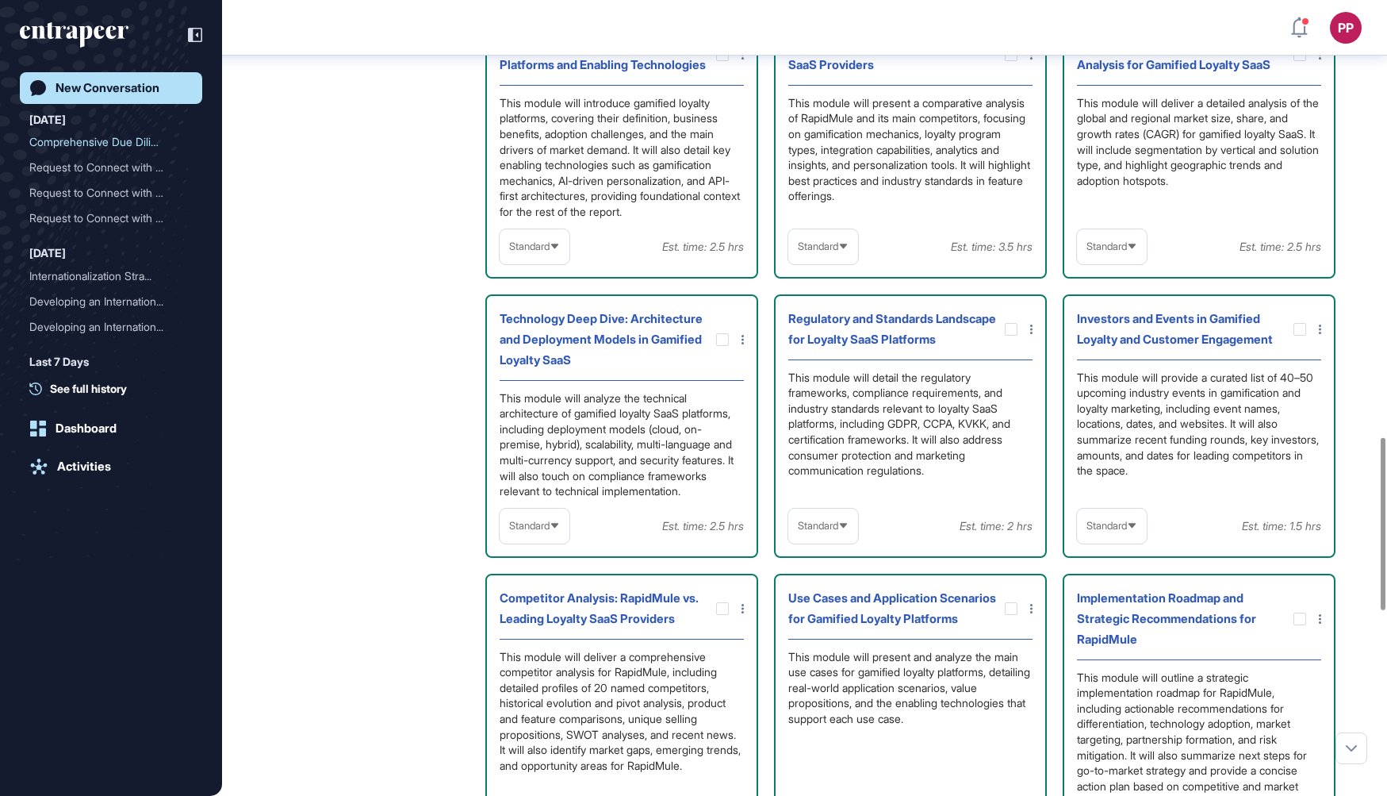
click at [842, 251] on icon at bounding box center [843, 246] width 10 height 10
click at [814, 364] on li "In-depth" at bounding box center [823, 348] width 60 height 32
click at [1106, 252] on span "Standard" at bounding box center [1107, 246] width 40 height 12
click at [1104, 364] on li "In-depth" at bounding box center [1112, 348] width 60 height 32
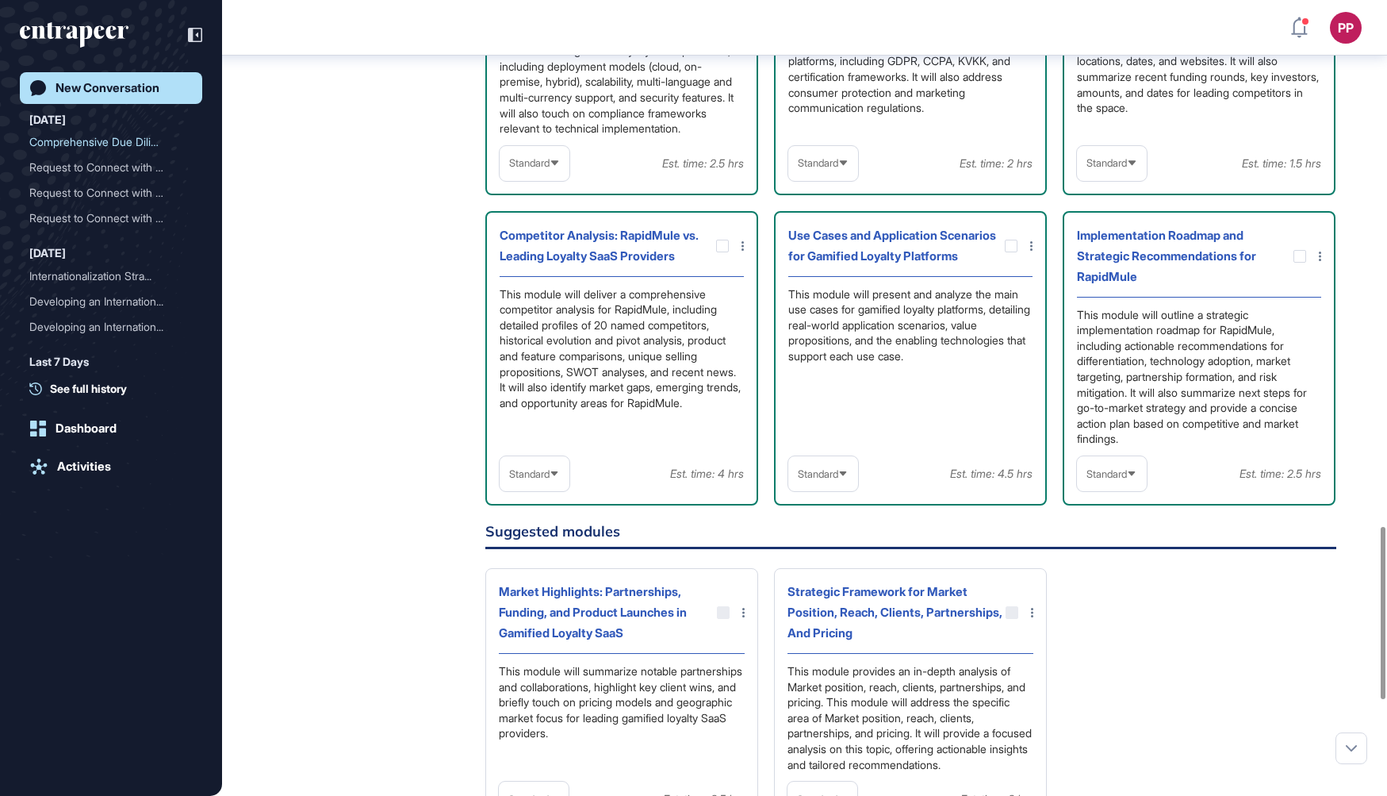
scroll to position [2432, 0]
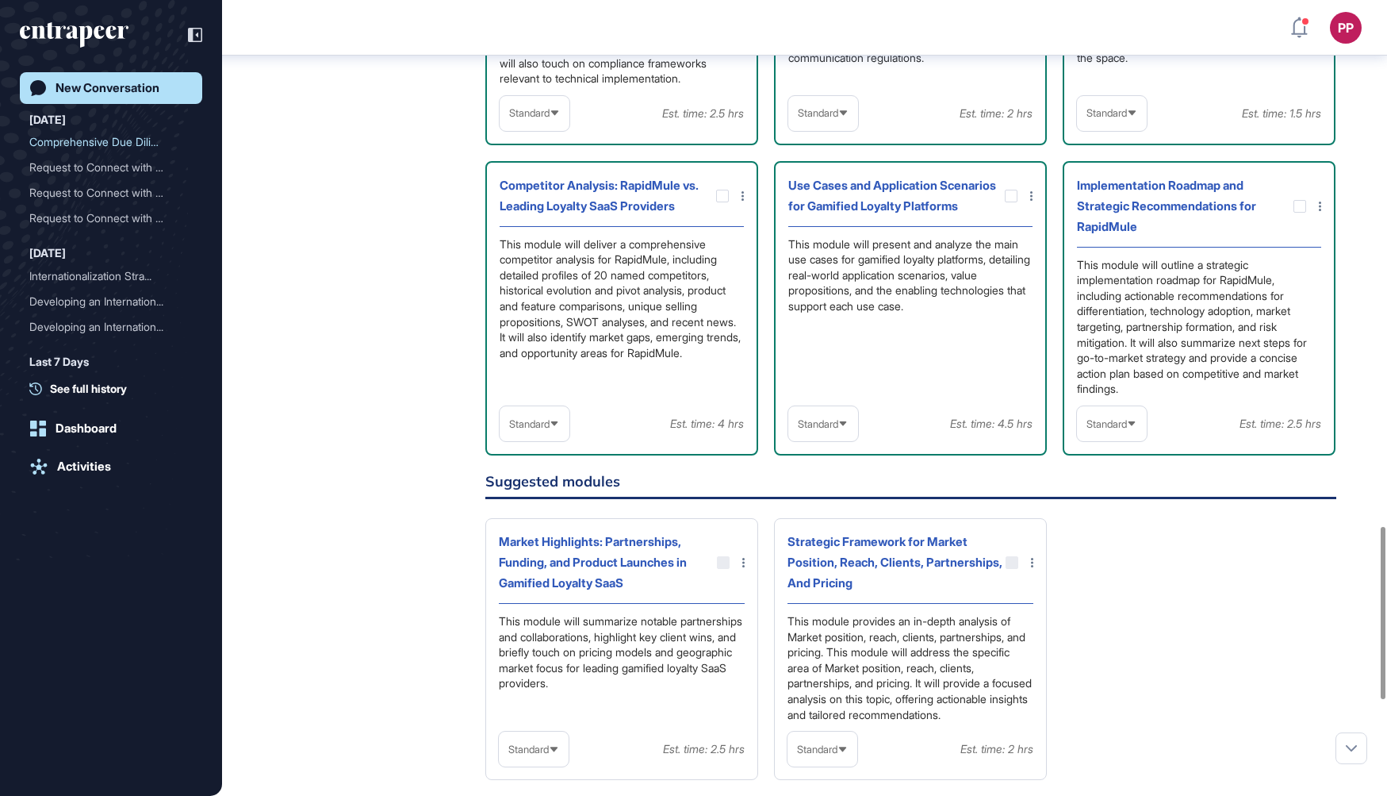
click at [541, 119] on span "Standard" at bounding box center [529, 113] width 40 height 12
click at [535, 231] on li "In-depth" at bounding box center [534, 215] width 60 height 32
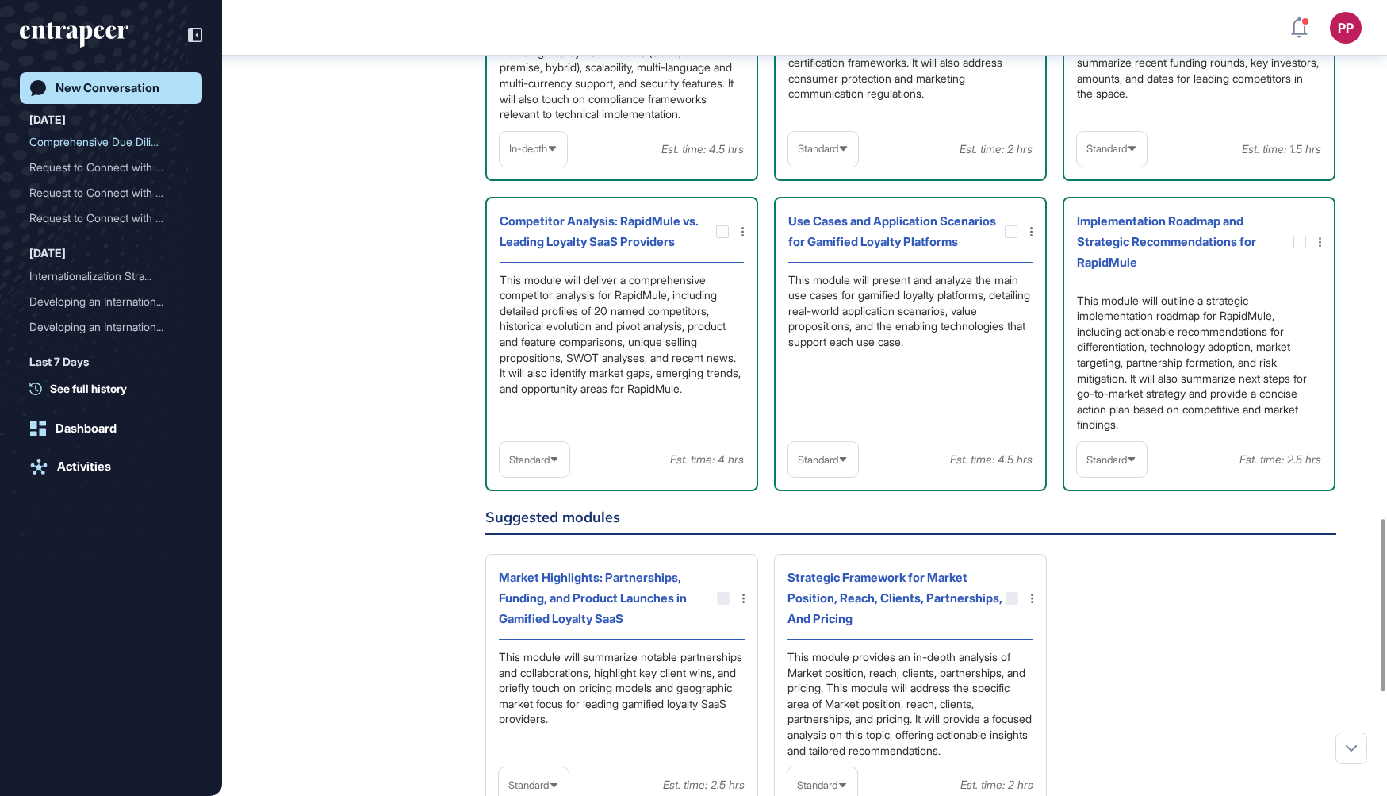
scroll to position [2355, 0]
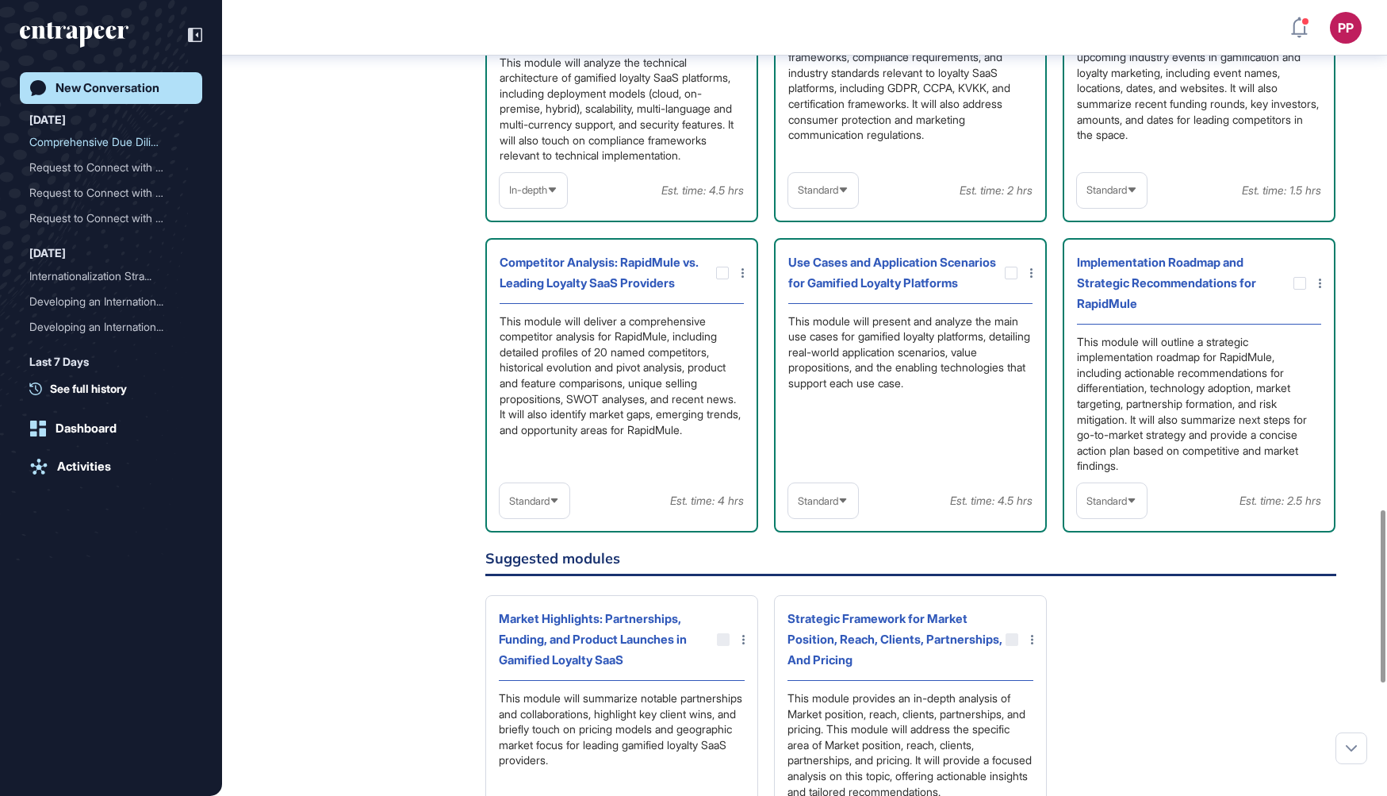
click at [830, 196] on span "Standard" at bounding box center [818, 190] width 40 height 12
click at [830, 244] on li "High-Level" at bounding box center [823, 229] width 60 height 32
click at [1101, 205] on div "Standard" at bounding box center [1112, 190] width 70 height 31
click at [1116, 244] on li "High-Level" at bounding box center [1112, 229] width 60 height 32
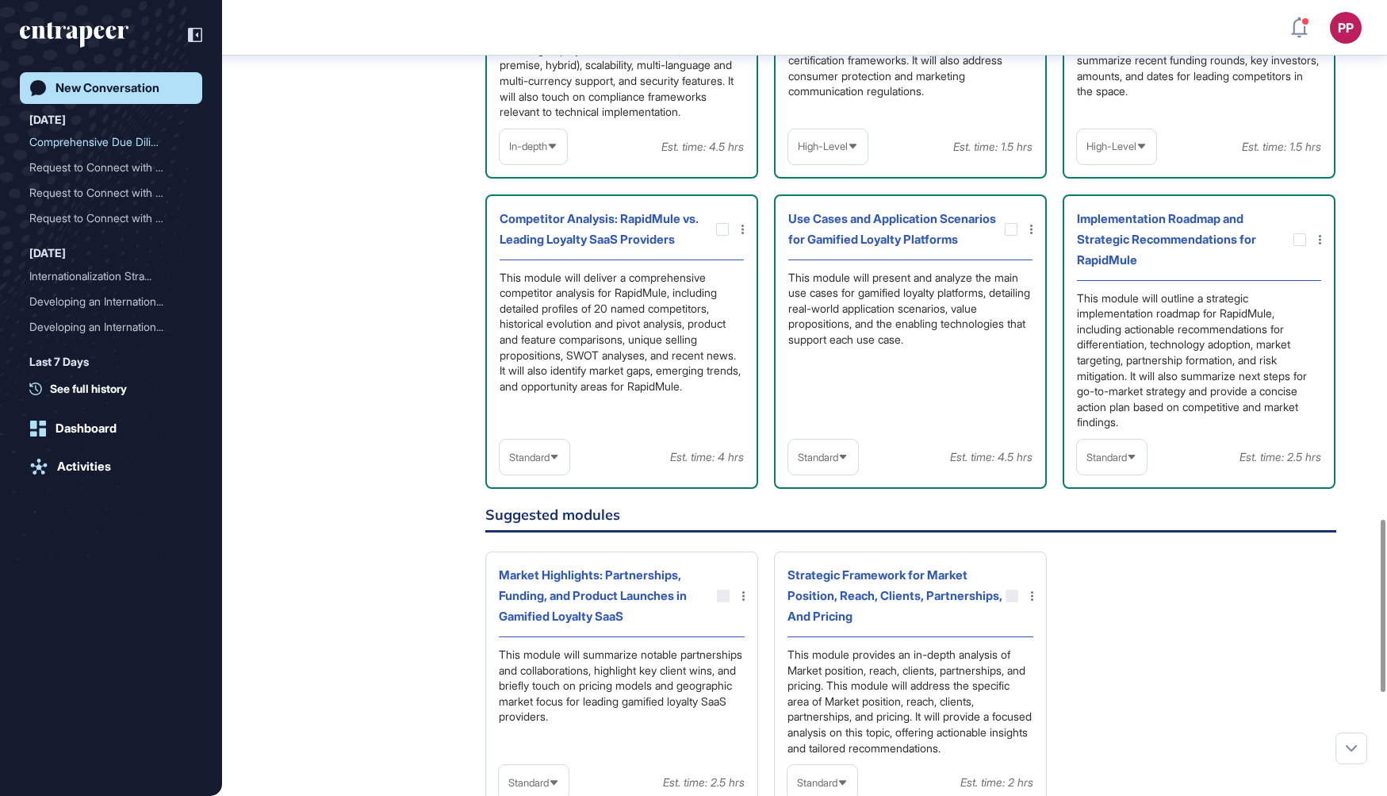
scroll to position [2420, 0]
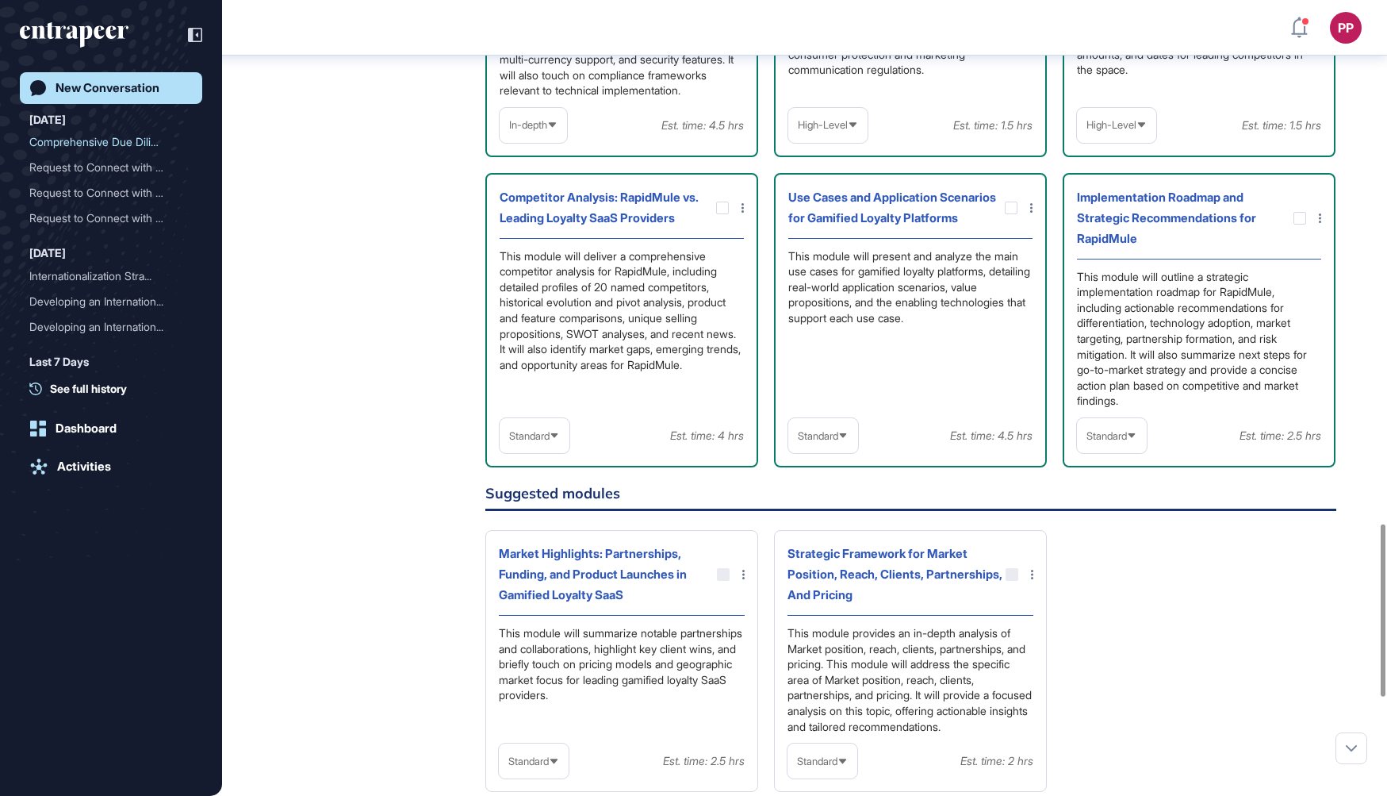
click at [1104, 442] on span "Standard" at bounding box center [1107, 436] width 40 height 12
click at [1099, 553] on li "In-depth" at bounding box center [1112, 537] width 60 height 32
click at [826, 442] on span "Standard" at bounding box center [818, 436] width 40 height 12
click at [815, 553] on li "In-depth" at bounding box center [823, 537] width 60 height 32
click at [542, 451] on div "Standard" at bounding box center [535, 435] width 70 height 31
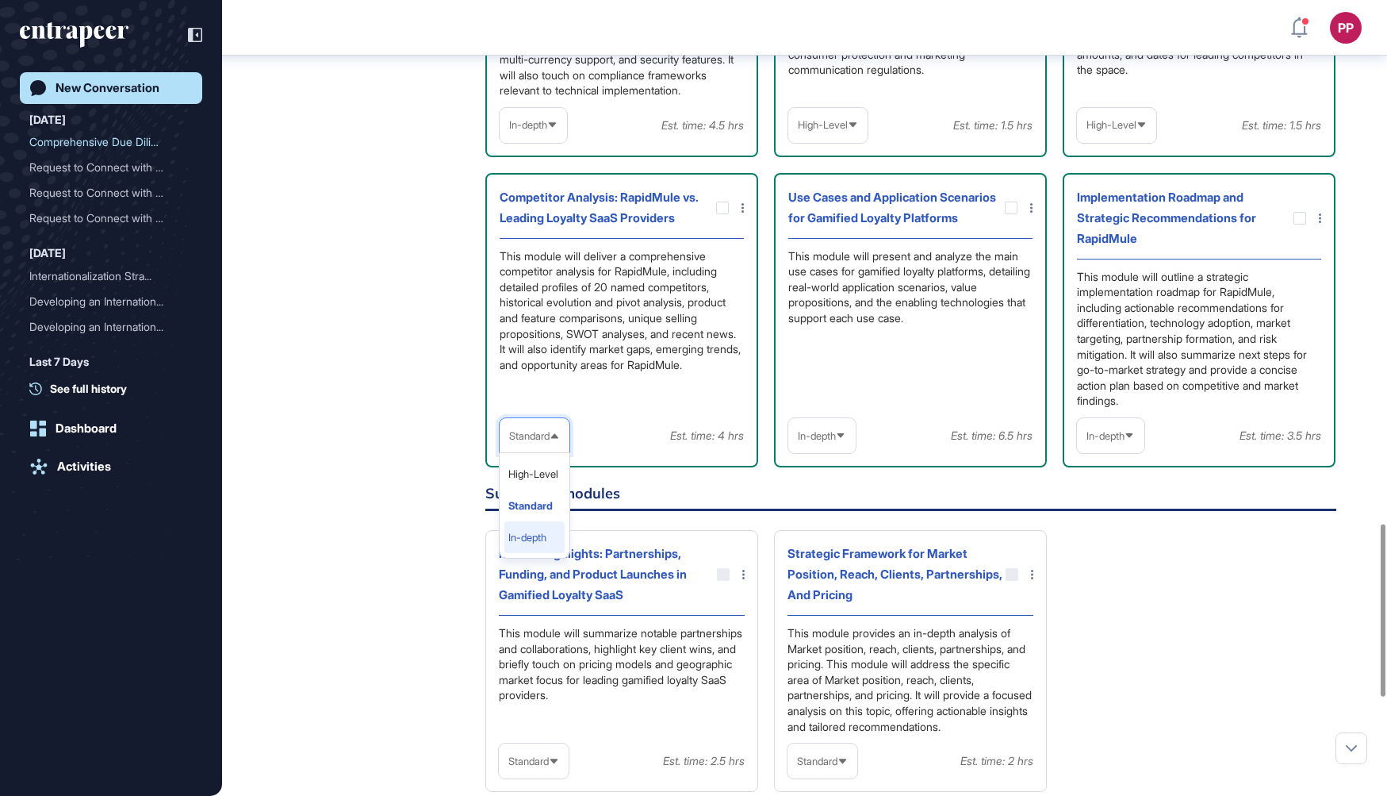
click at [538, 553] on li "In-depth" at bounding box center [534, 537] width 60 height 32
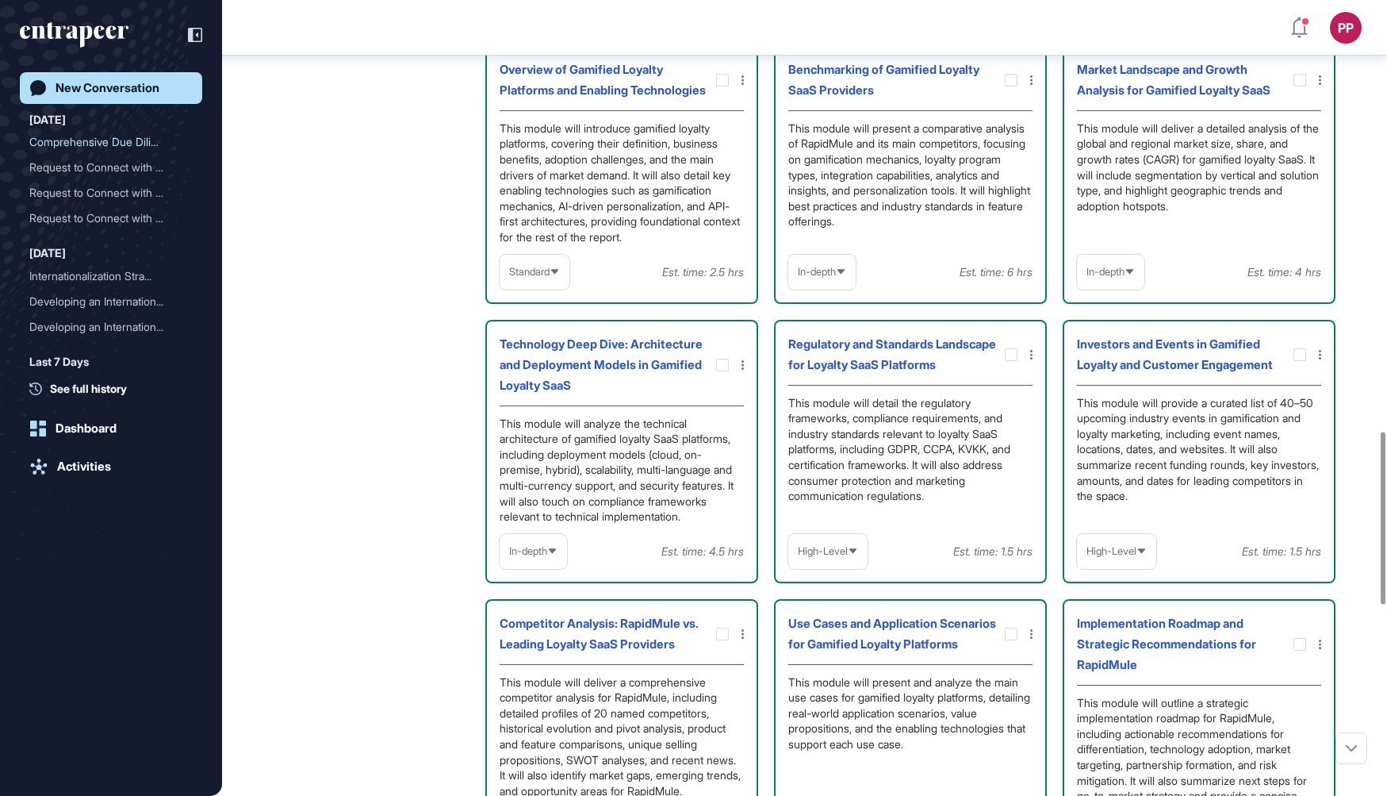
scroll to position [1992, 0]
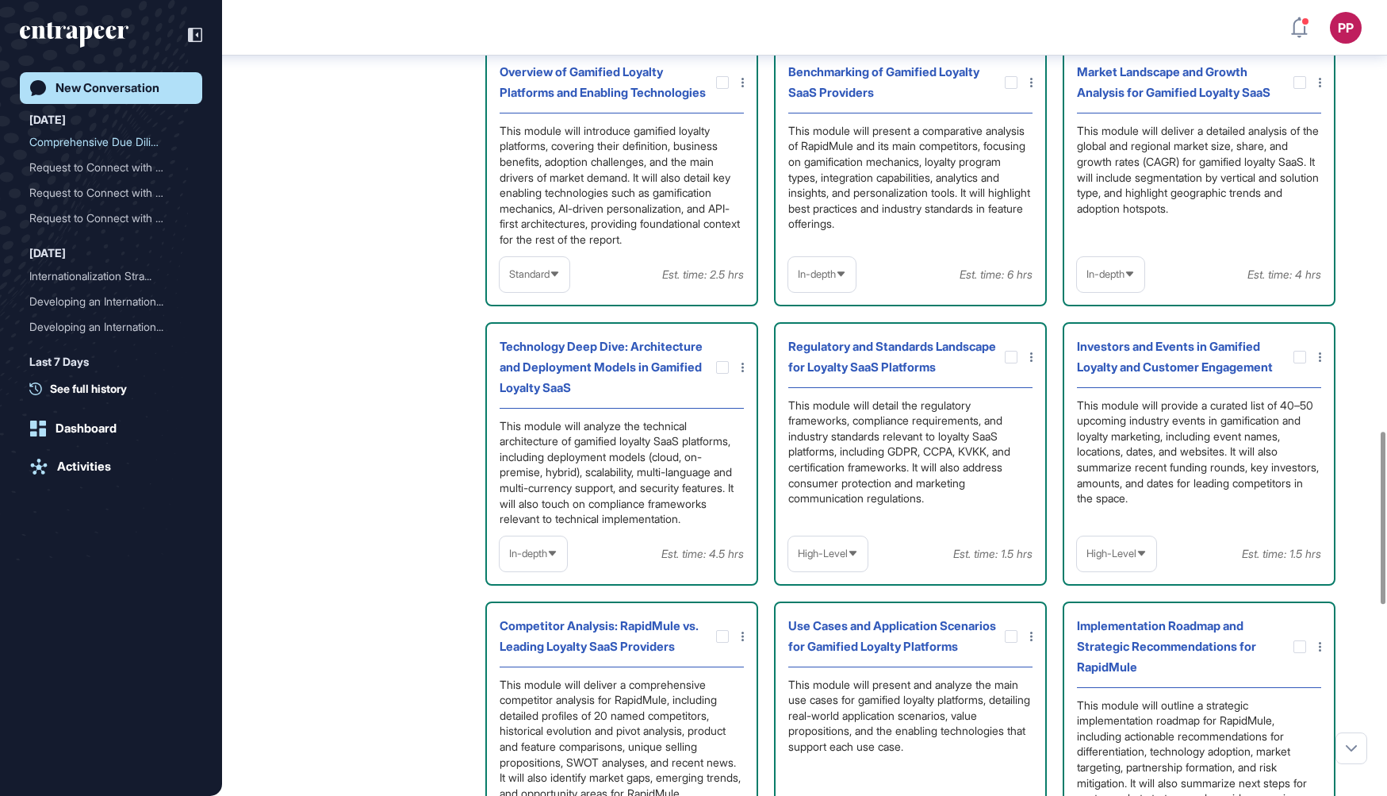
click at [548, 280] on span "Standard" at bounding box center [529, 274] width 40 height 12
click at [547, 328] on li "High-Level" at bounding box center [534, 313] width 60 height 32
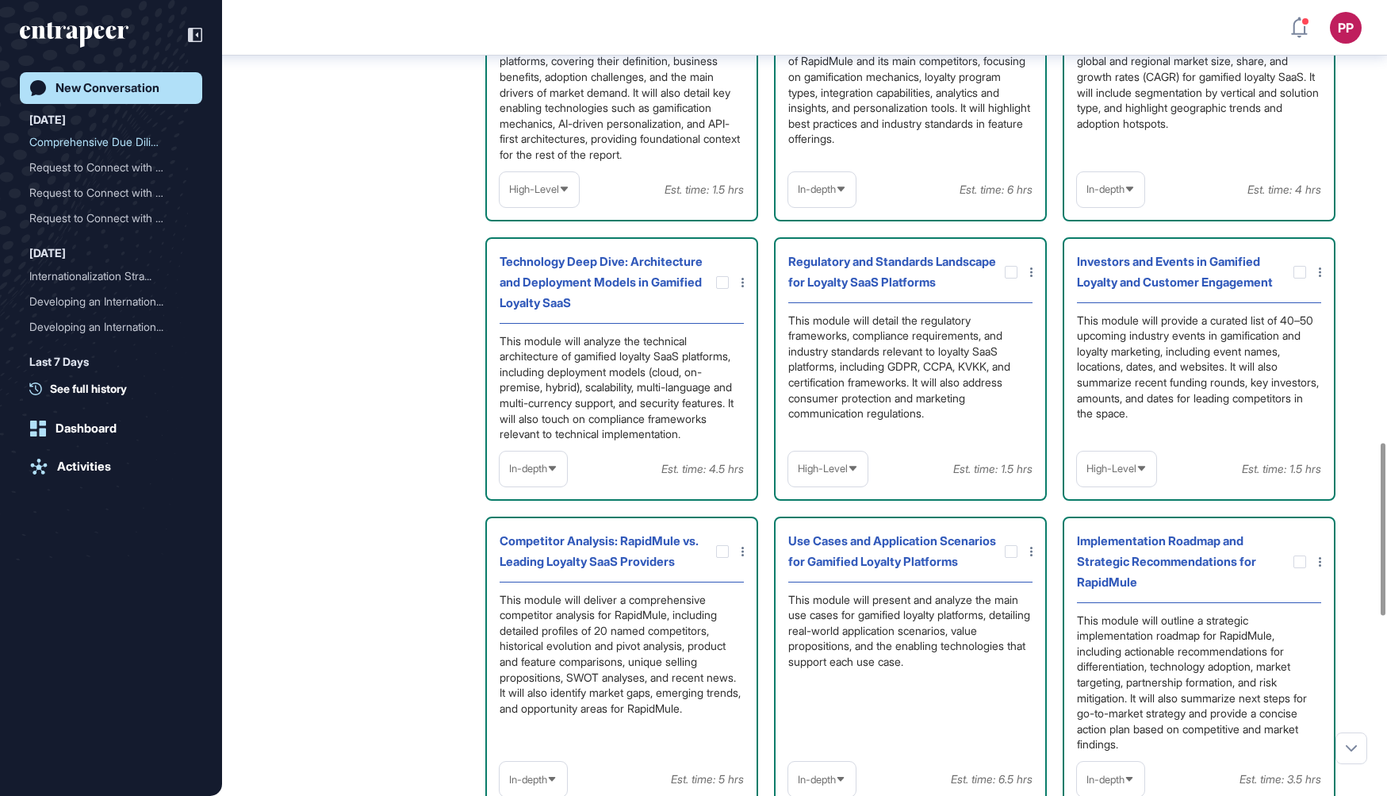
scroll to position [2044, 0]
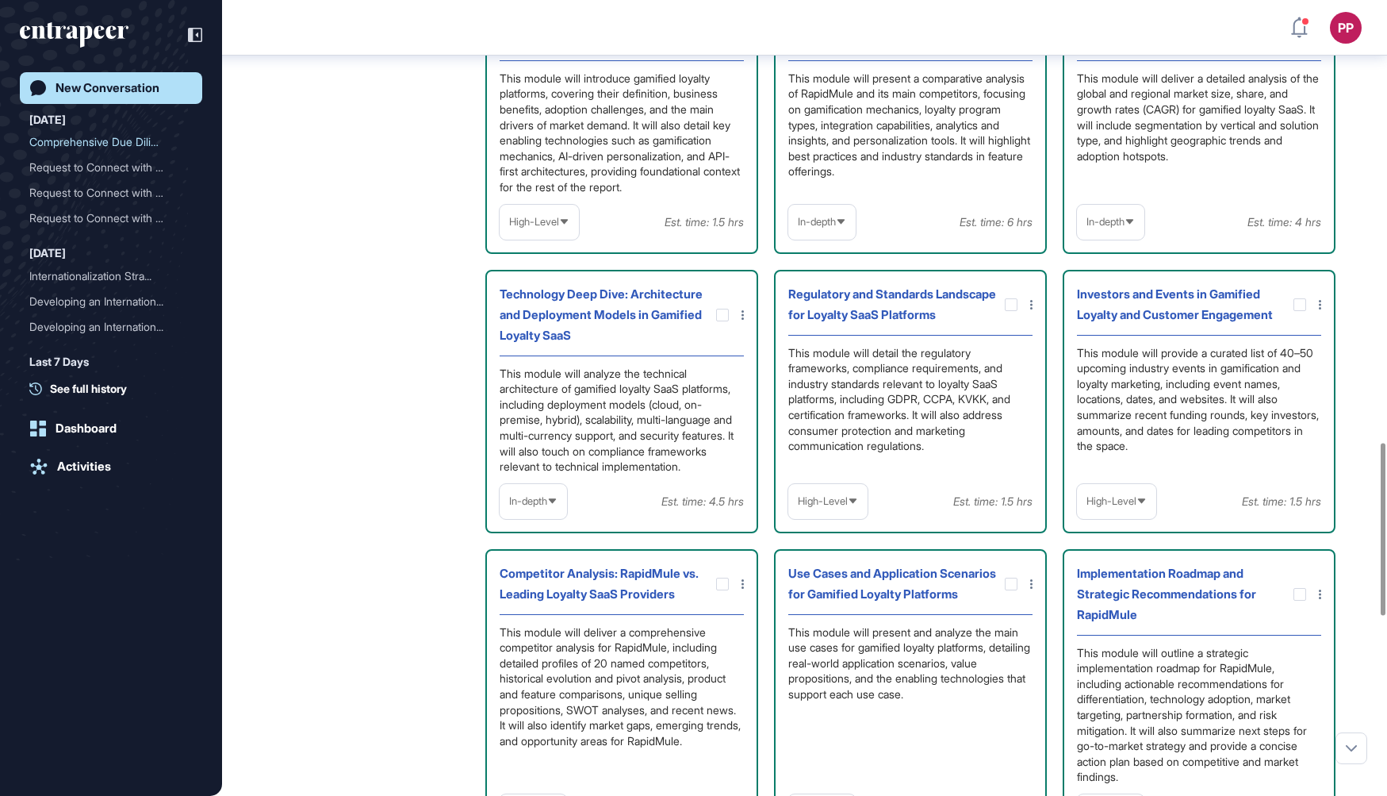
click at [0, 0] on icon at bounding box center [0, 0] width 0 height 0
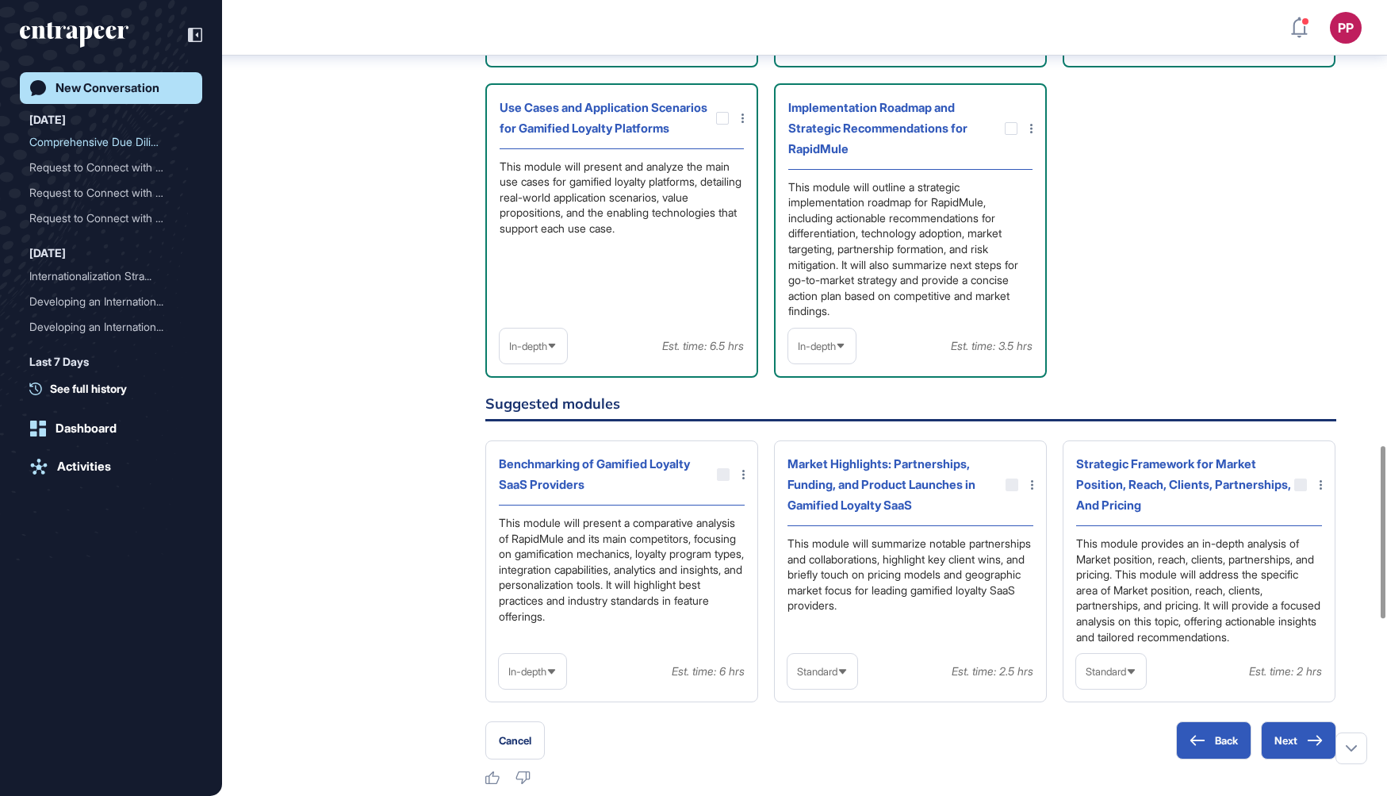
scroll to position [2812, 0]
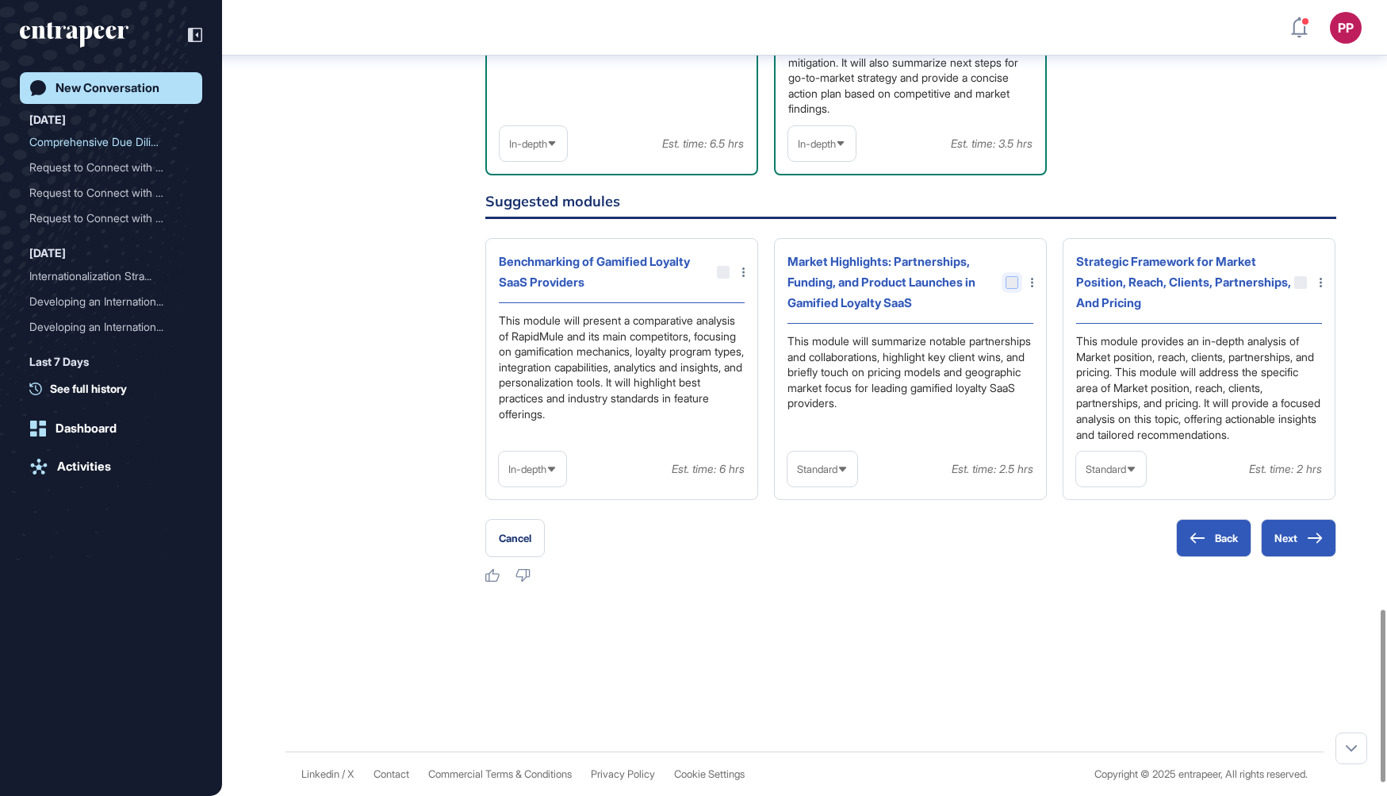
click at [1011, 289] on div at bounding box center [1012, 282] width 13 height 13
click at [1010, 289] on div at bounding box center [1012, 282] width 13 height 13
click at [1292, 538] on button "Next" at bounding box center [1298, 538] width 75 height 38
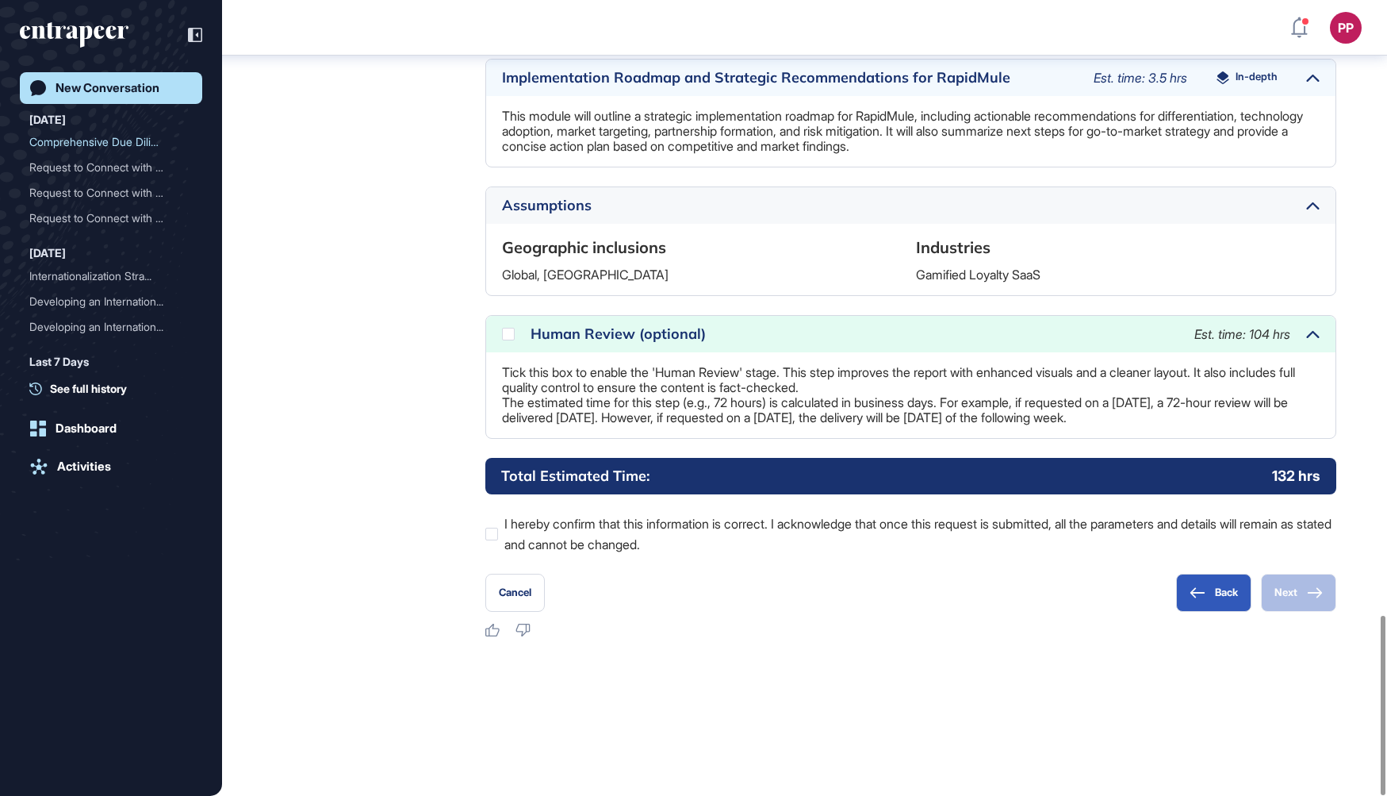
scroll to position [2718, 0]
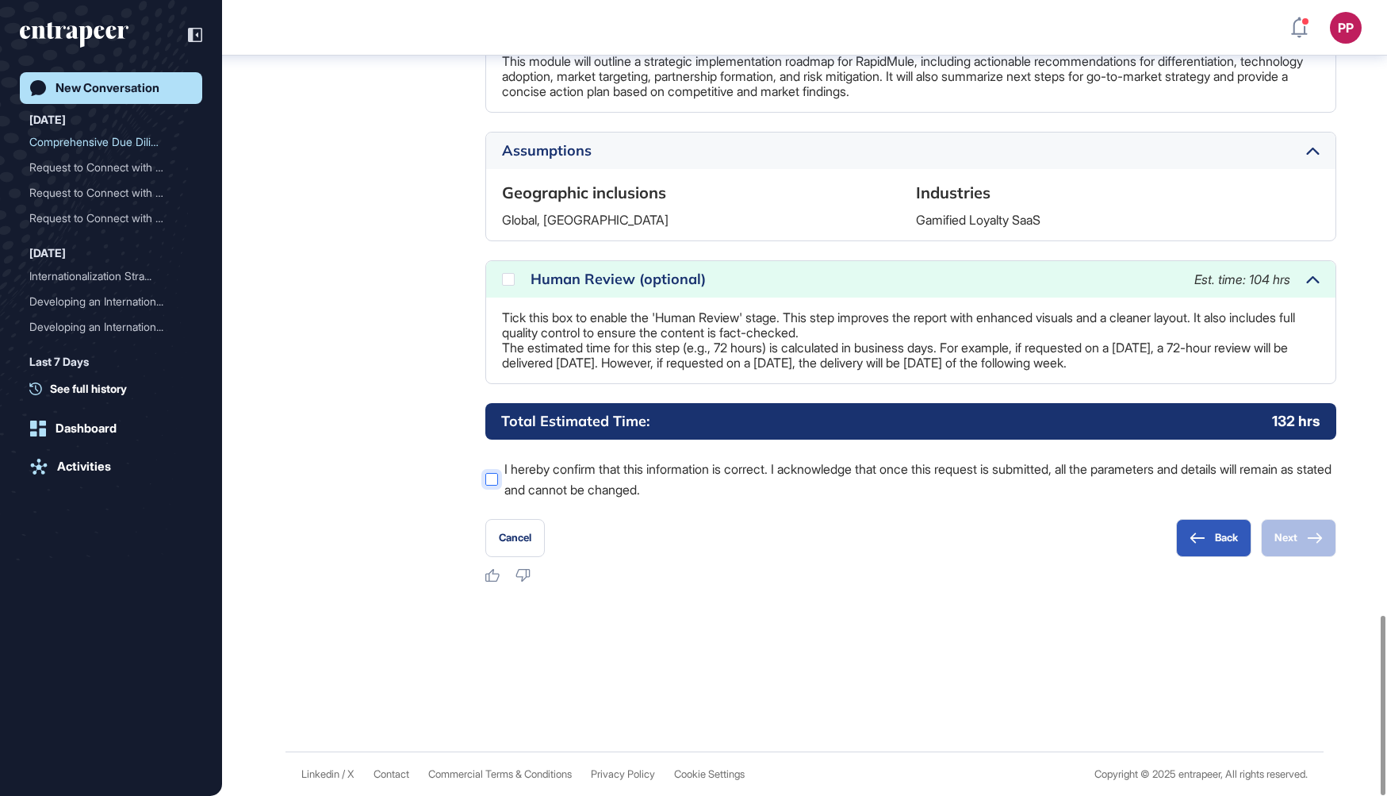
click at [885, 472] on label "I hereby confirm that this information is correct. I acknowledge that once this…" at bounding box center [910, 478] width 851 height 41
click at [1303, 540] on button "Next" at bounding box center [1298, 538] width 75 height 38
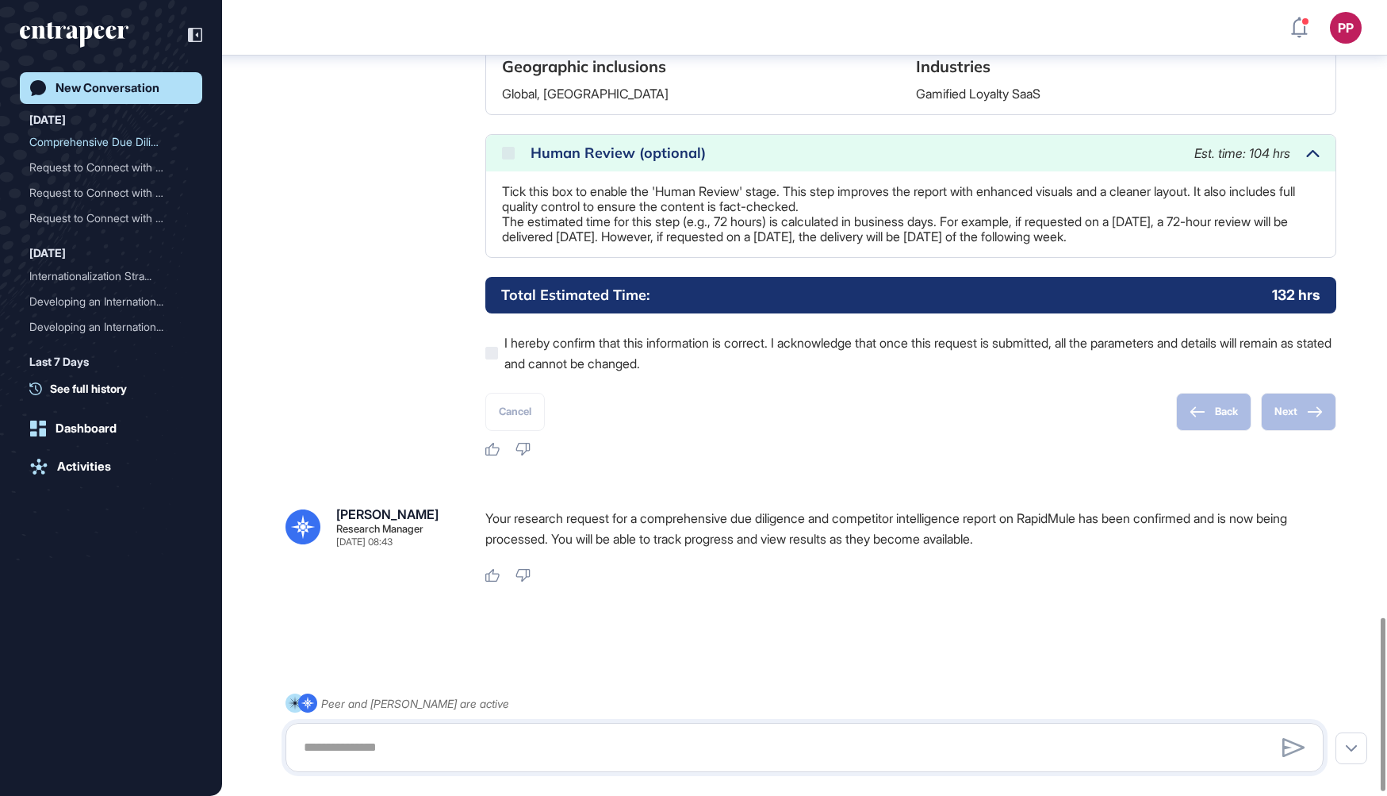
scroll to position [2845, 0]
